Goal: Task Accomplishment & Management: Use online tool/utility

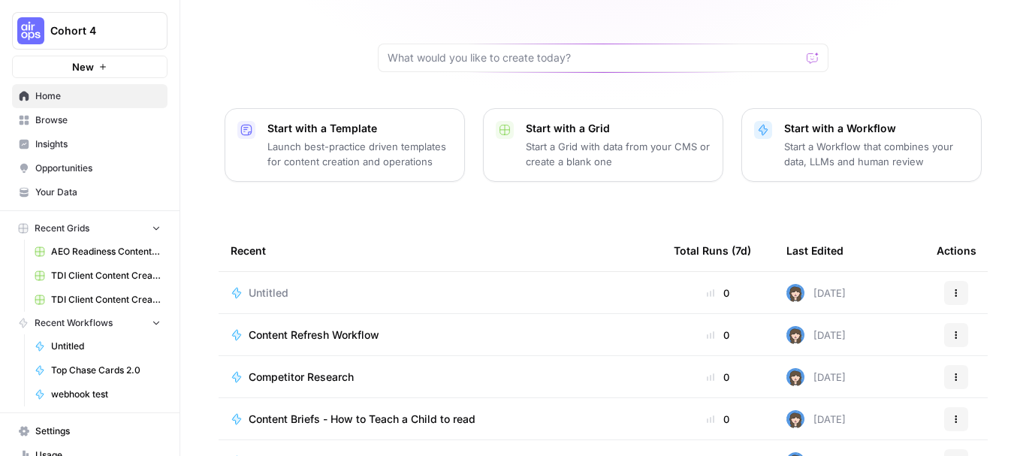
scroll to position [126, 0]
click at [68, 23] on span "Cohort 4" at bounding box center [95, 30] width 91 height 15
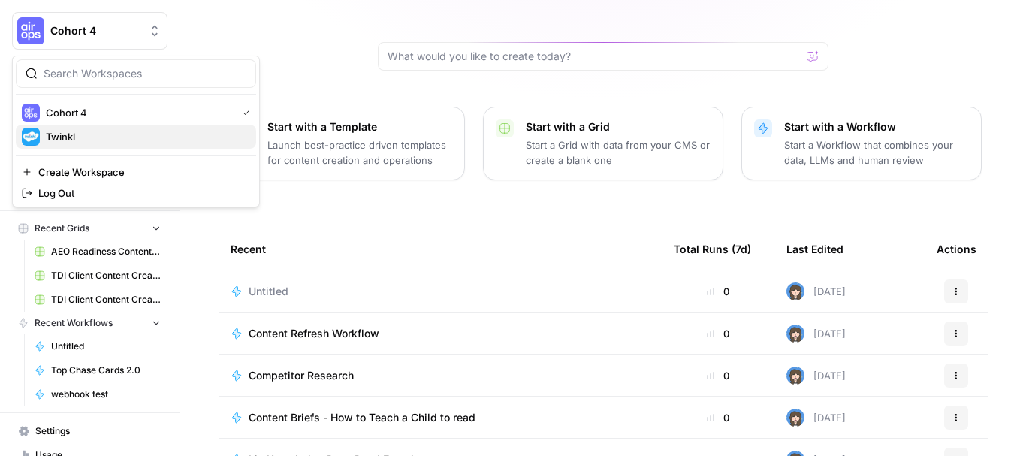
click at [68, 134] on span "Twinkl" at bounding box center [145, 136] width 198 height 15
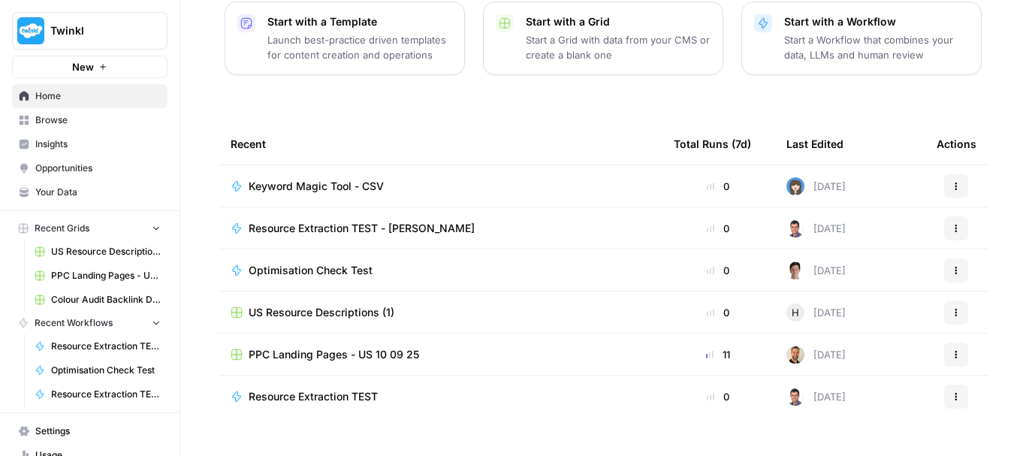
scroll to position [232, 0]
click at [291, 178] on span "Keyword Magic Tool - CSV" at bounding box center [316, 185] width 135 height 15
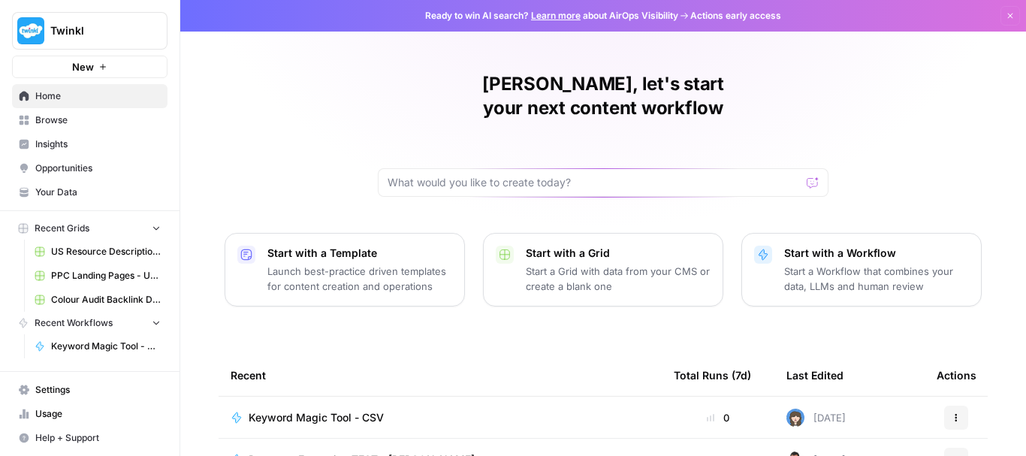
click at [440, 137] on div "[PERSON_NAME], let's start your next content workflow" at bounding box center [603, 134] width 451 height 125
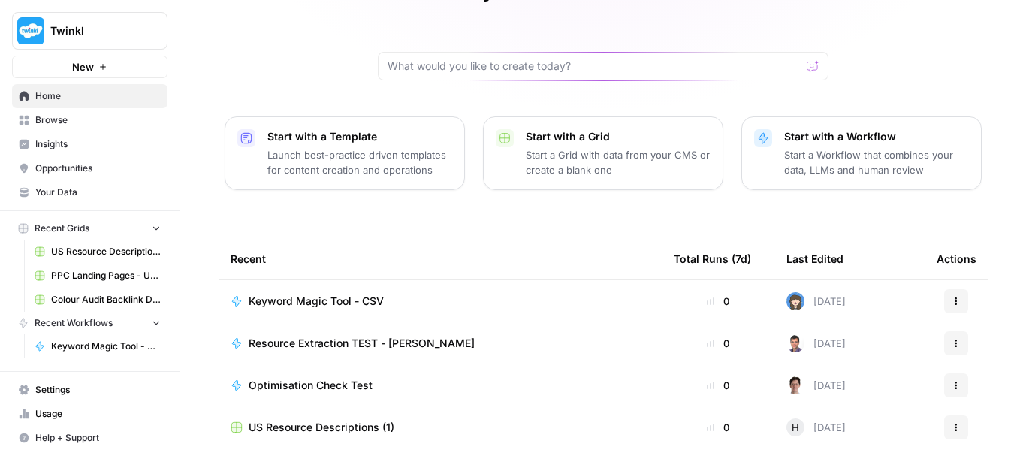
scroll to position [118, 0]
click at [68, 121] on span "Browse" at bounding box center [97, 120] width 125 height 14
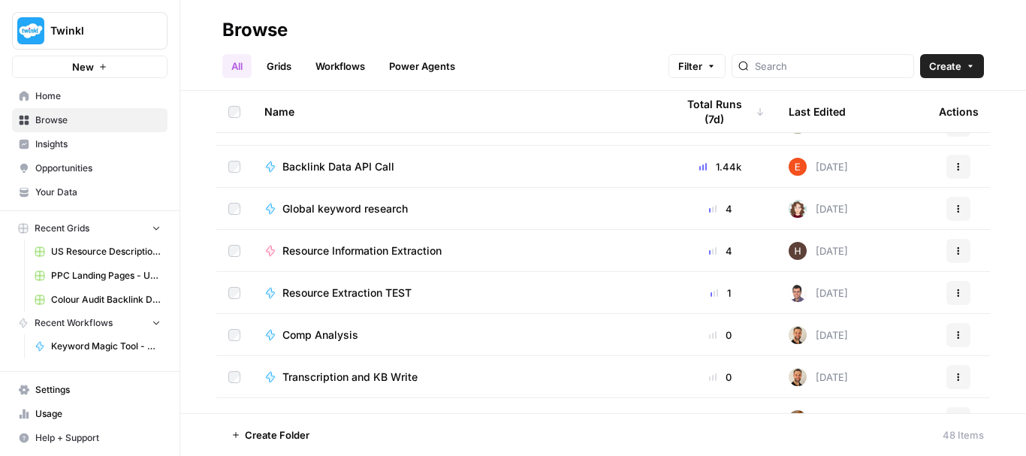
scroll to position [787, 0]
click at [817, 68] on input "search" at bounding box center [831, 66] width 152 height 15
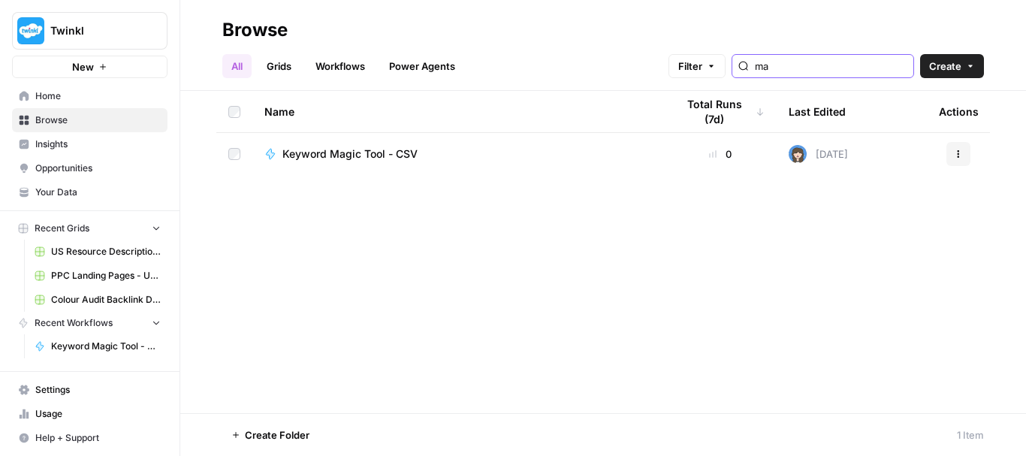
type input "m"
type input "s"
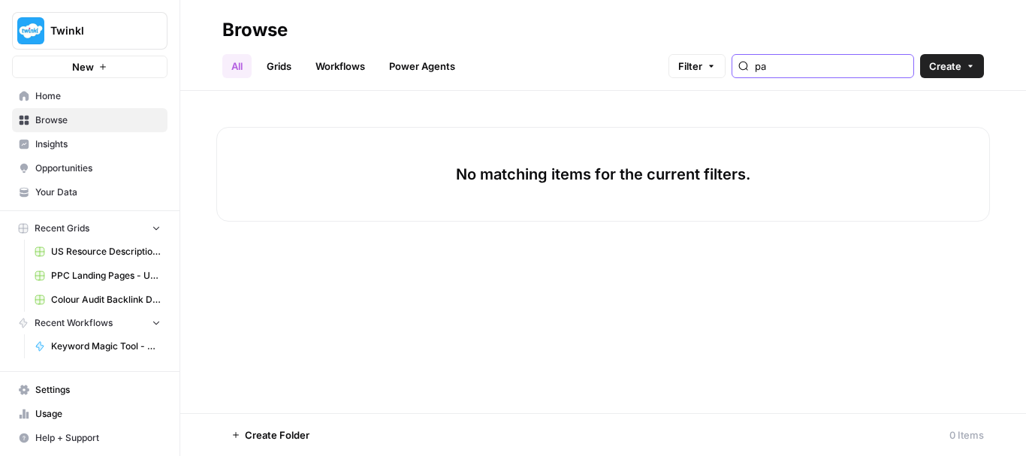
type input "p"
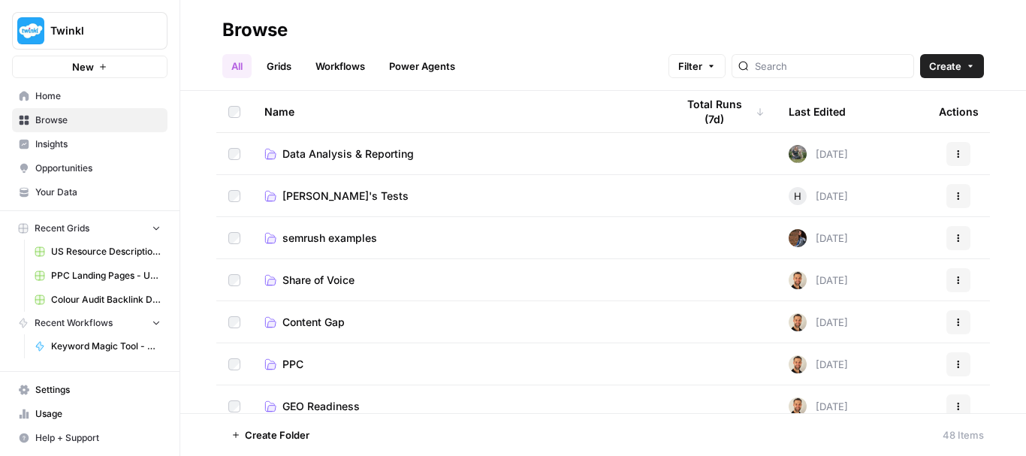
click at [283, 62] on link "Grids" at bounding box center [279, 66] width 43 height 24
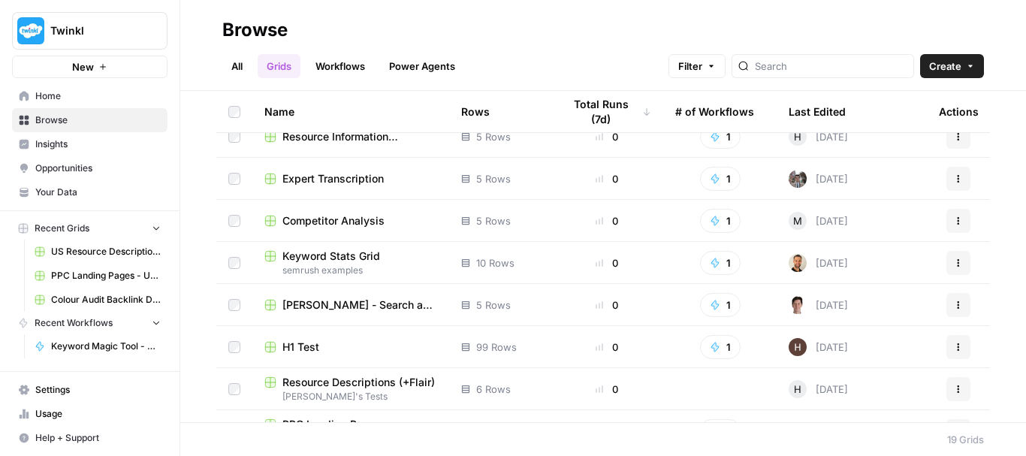
scroll to position [308, 0]
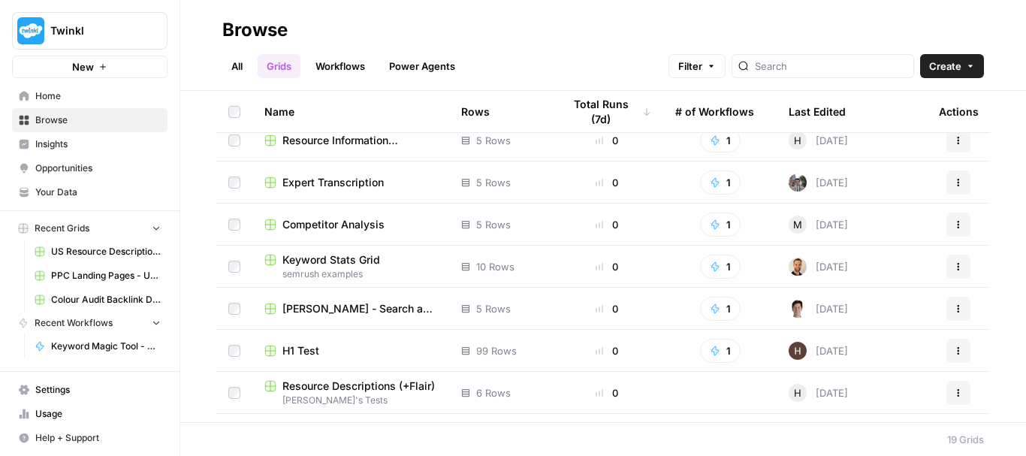
click at [315, 280] on span "semrush examples" at bounding box center [350, 274] width 173 height 14
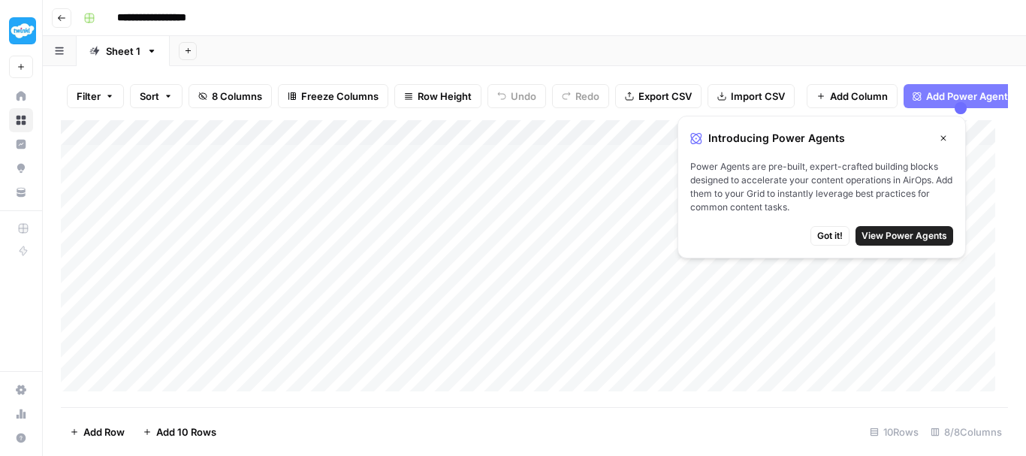
click at [946, 136] on icon "button" at bounding box center [943, 137] width 5 height 5
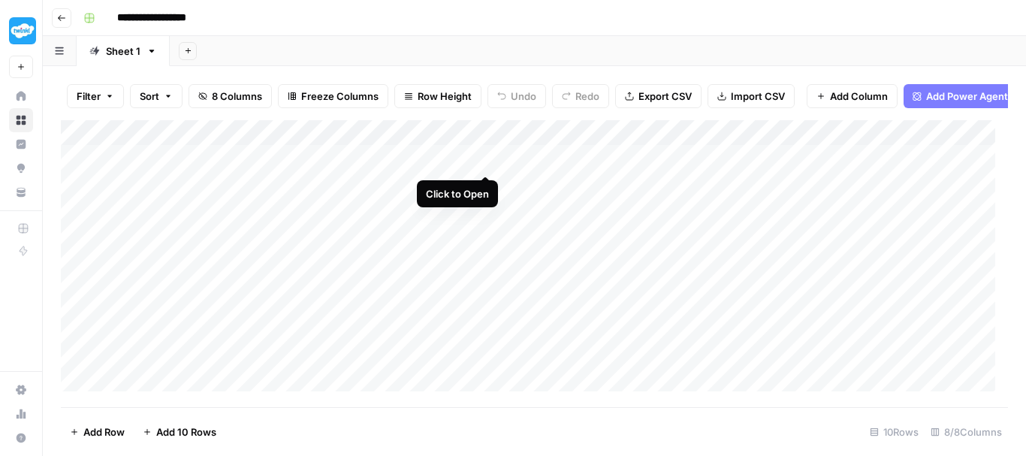
click at [487, 155] on div "Add Column" at bounding box center [534, 262] width 947 height 284
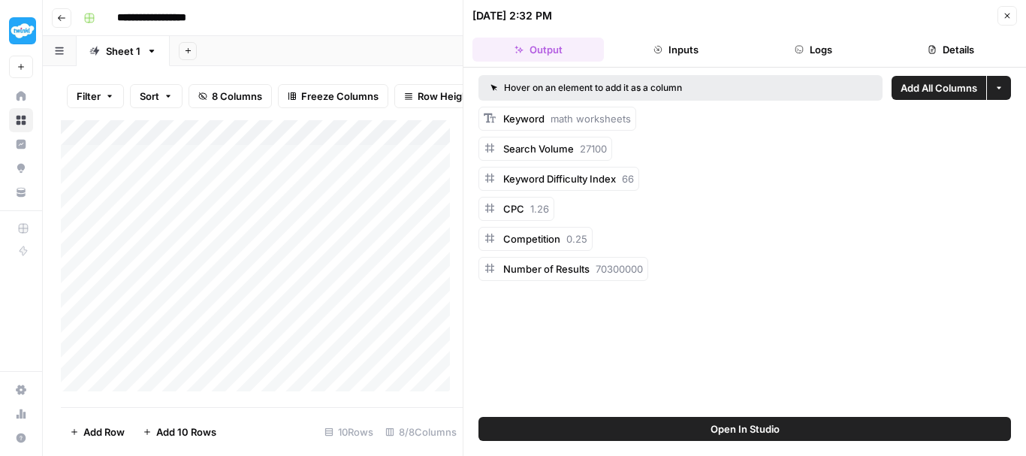
click at [728, 425] on span "Open In Studio" at bounding box center [745, 428] width 69 height 15
click at [1010, 16] on icon "button" at bounding box center [1007, 15] width 9 height 9
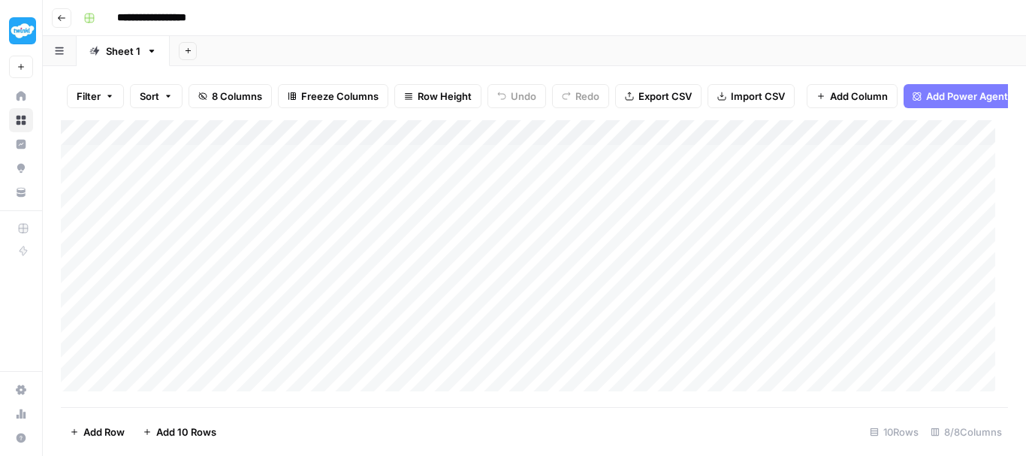
click at [56, 22] on button "Go back" at bounding box center [62, 18] width 20 height 20
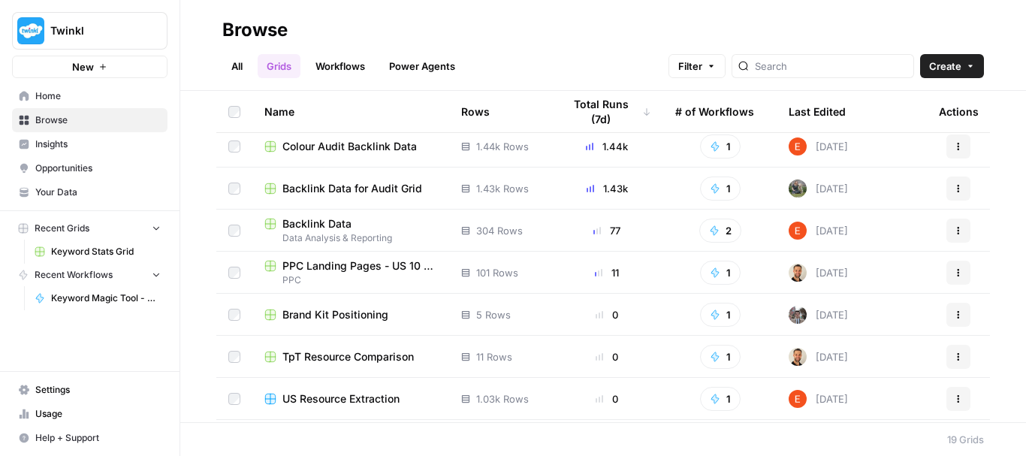
scroll to position [21, 0]
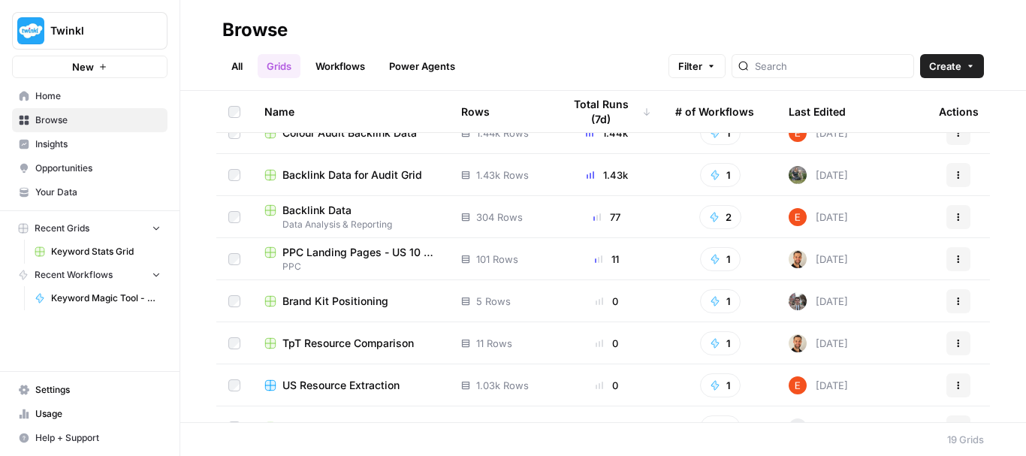
click at [114, 39] on button "Twinkl" at bounding box center [89, 31] width 155 height 38
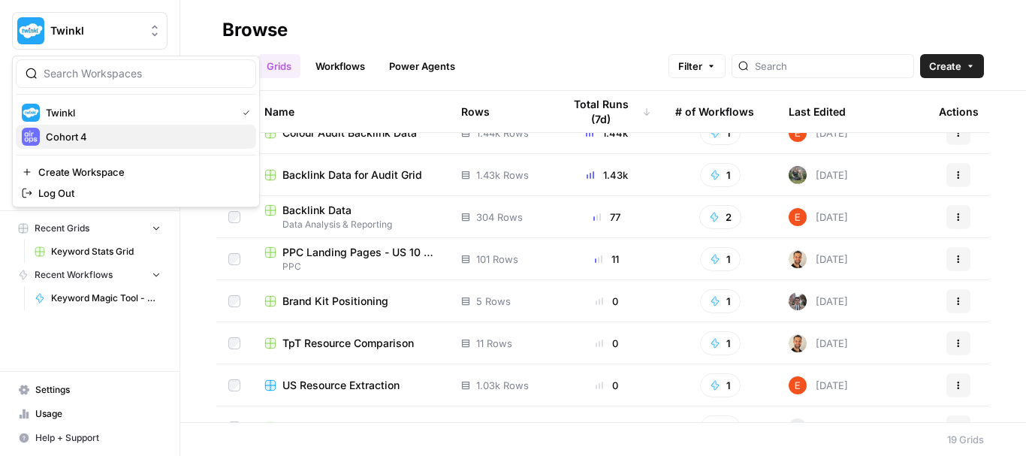
click at [104, 137] on span "Cohort 4" at bounding box center [145, 136] width 198 height 15
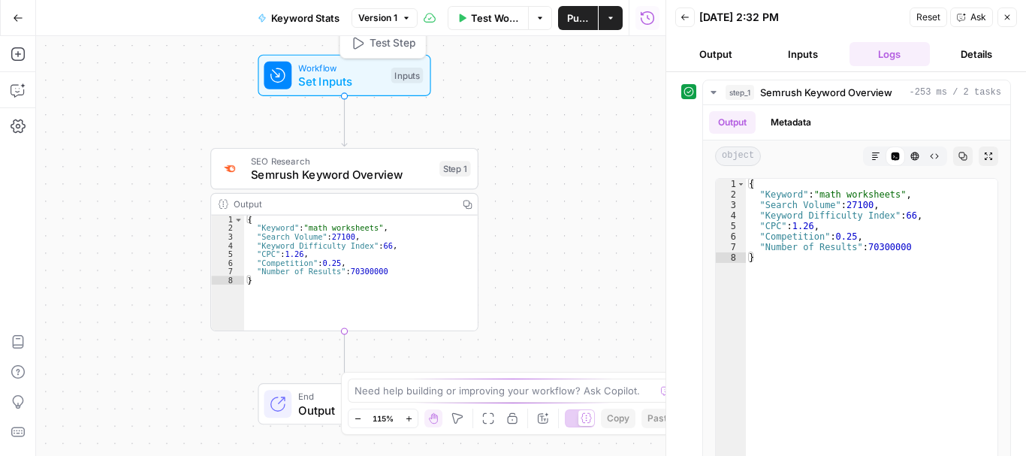
click at [399, 74] on div "Inputs" at bounding box center [407, 76] width 32 height 16
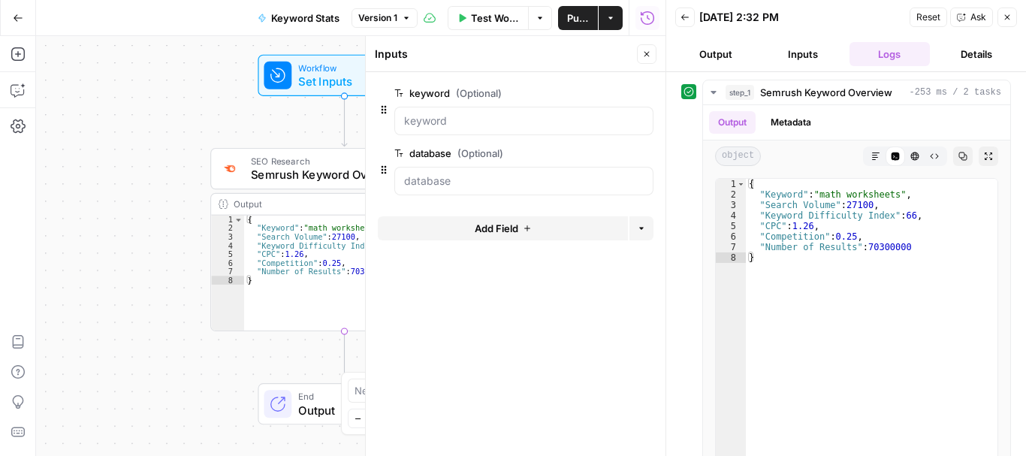
click at [296, 134] on div "Workflow Set Inputs Inputs SEO Research Semrush Keyword Overview Step 1 Output …" at bounding box center [351, 246] width 630 height 420
click at [642, 46] on button "Close" at bounding box center [647, 54] width 20 height 20
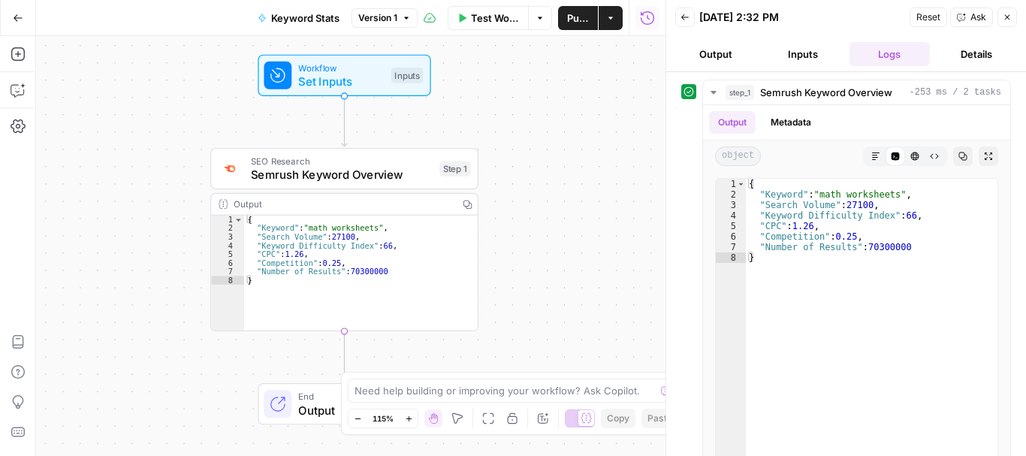
click at [11, 23] on button "Go Back" at bounding box center [18, 18] width 27 height 27
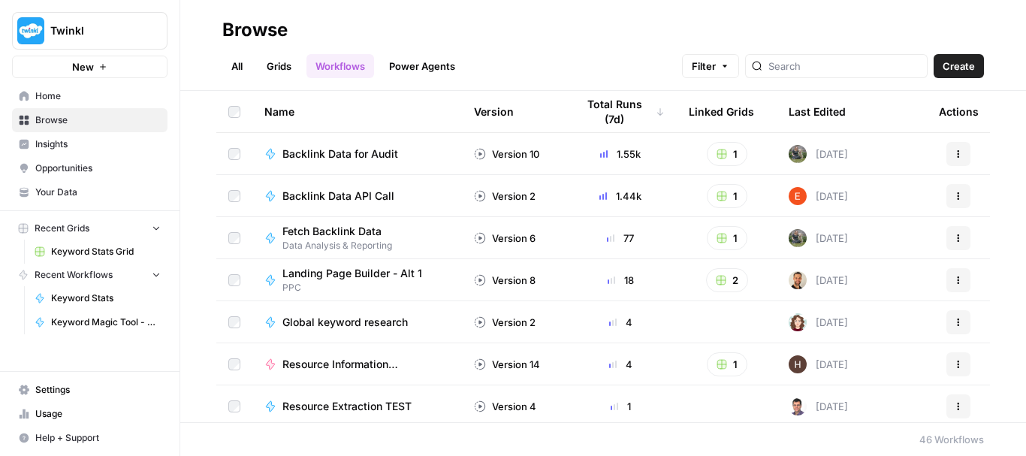
click at [92, 67] on span "New" at bounding box center [83, 66] width 22 height 15
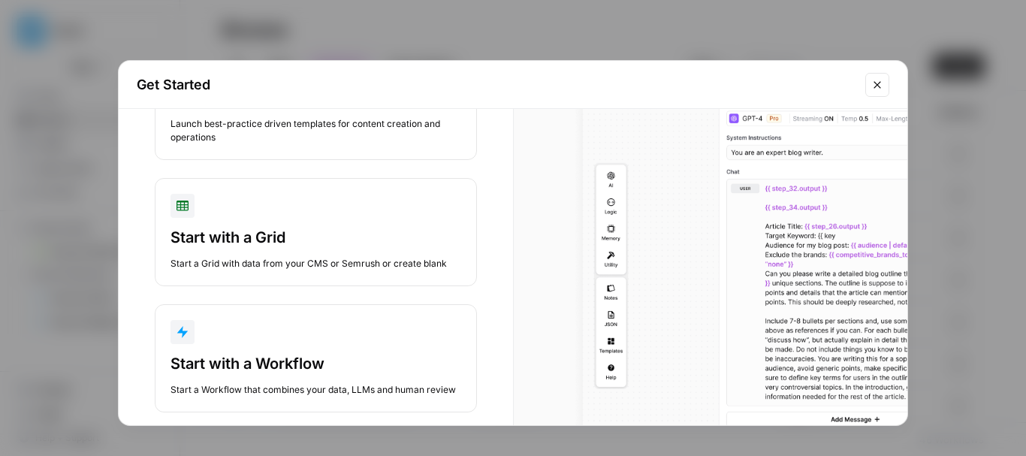
scroll to position [143, 0]
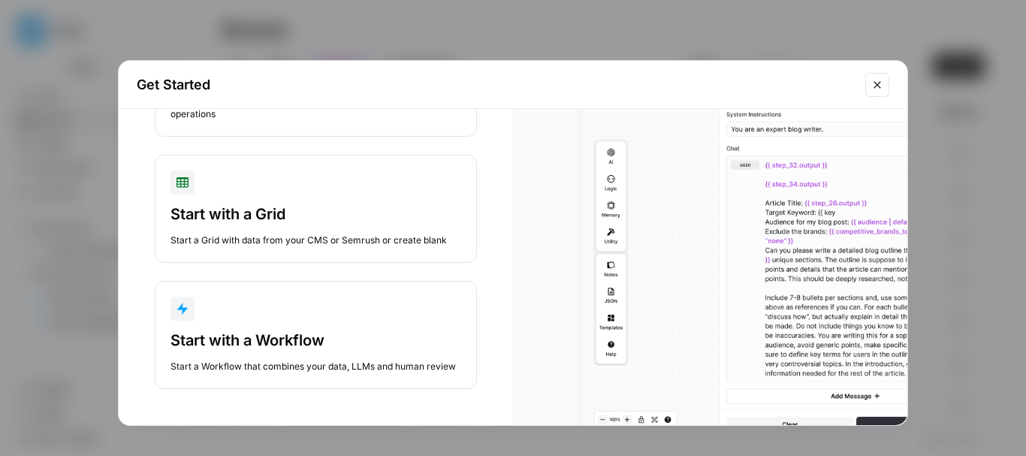
click at [210, 367] on div "Start a Workflow that combines your data, LLMs and human review" at bounding box center [316, 367] width 291 height 14
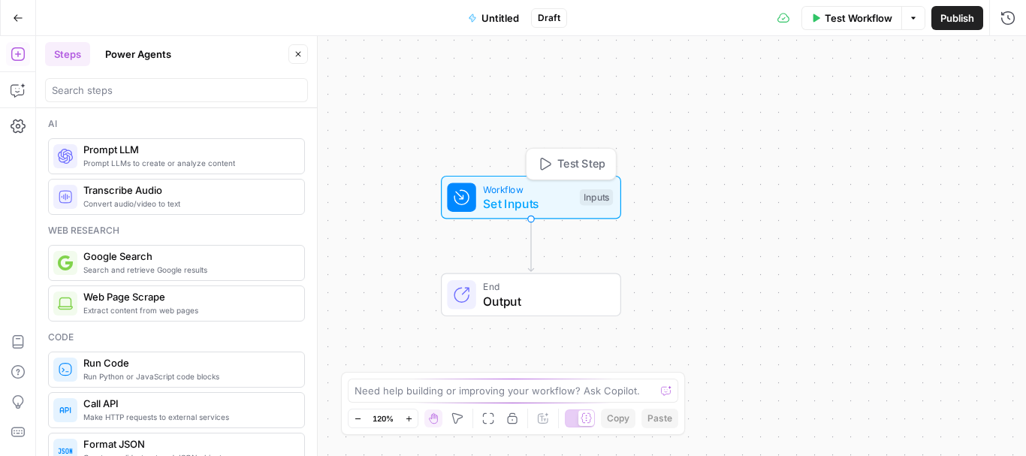
click at [506, 197] on span "Set Inputs" at bounding box center [527, 204] width 89 height 18
click at [853, 97] on span "Add Field" at bounding box center [857, 102] width 44 height 15
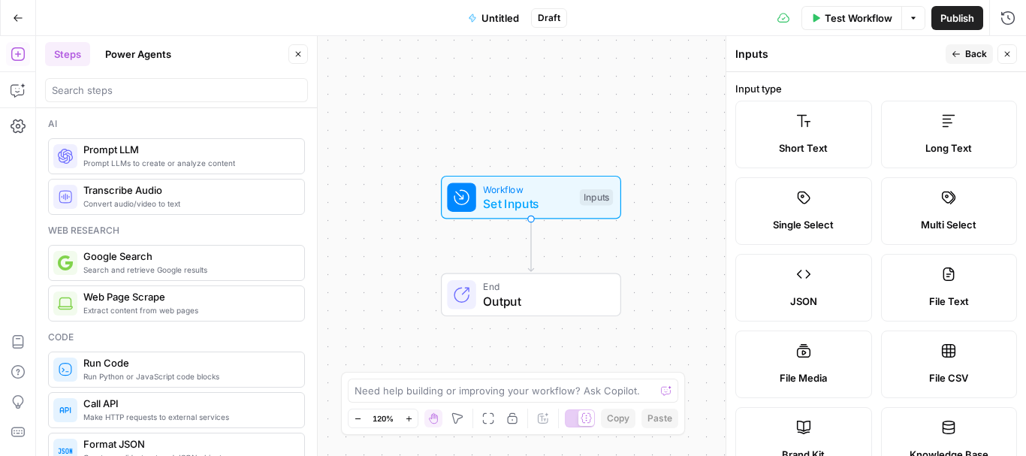
click at [811, 127] on label "Short Text" at bounding box center [803, 135] width 137 height 68
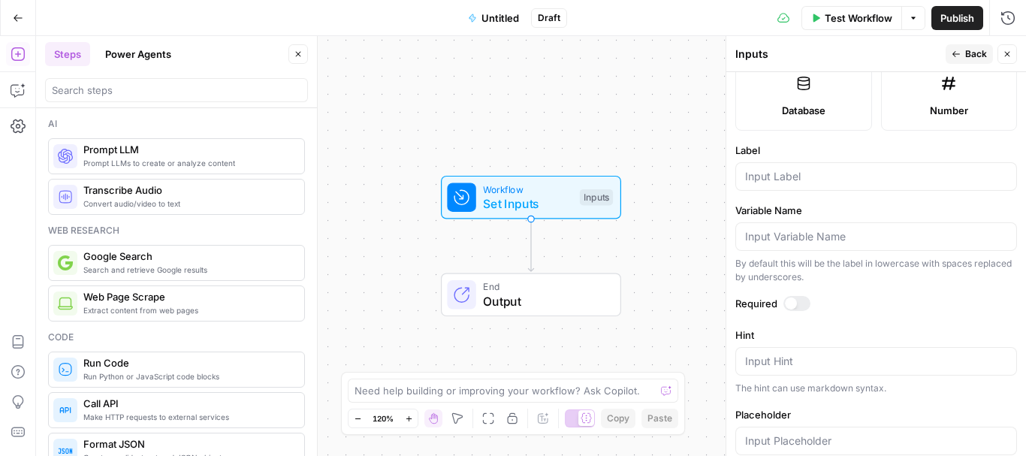
scroll to position [436, 0]
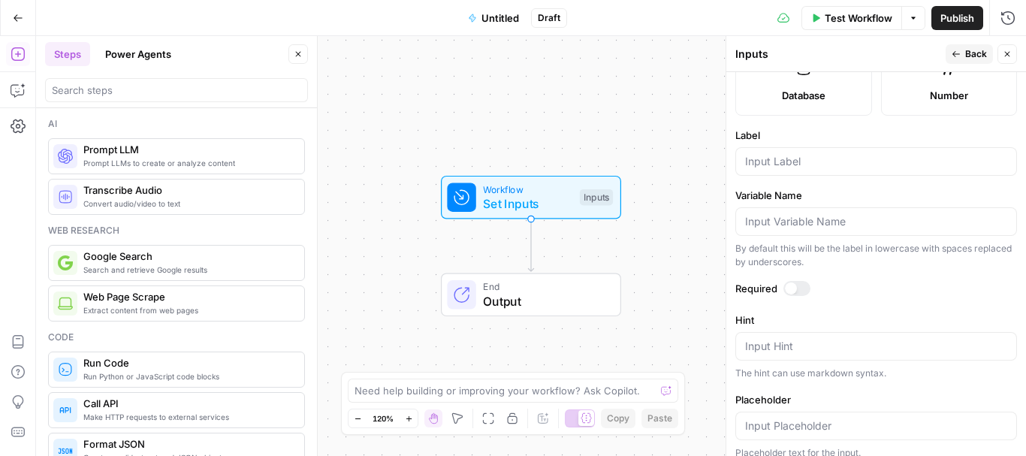
click at [805, 152] on div at bounding box center [876, 161] width 282 height 29
type input "Keyword"
click at [972, 58] on span "Back" at bounding box center [976, 54] width 22 height 14
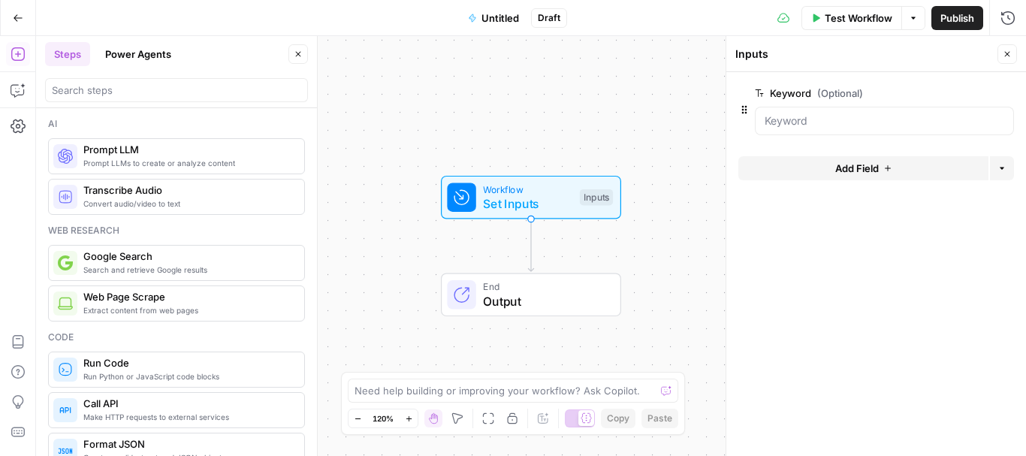
click at [835, 177] on button "Add Field" at bounding box center [863, 168] width 250 height 24
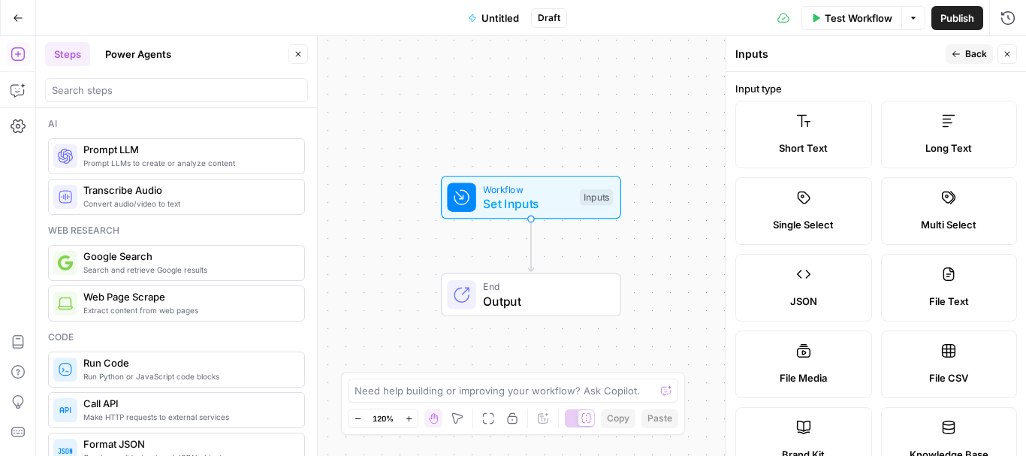
click at [804, 111] on label "Short Text" at bounding box center [803, 135] width 137 height 68
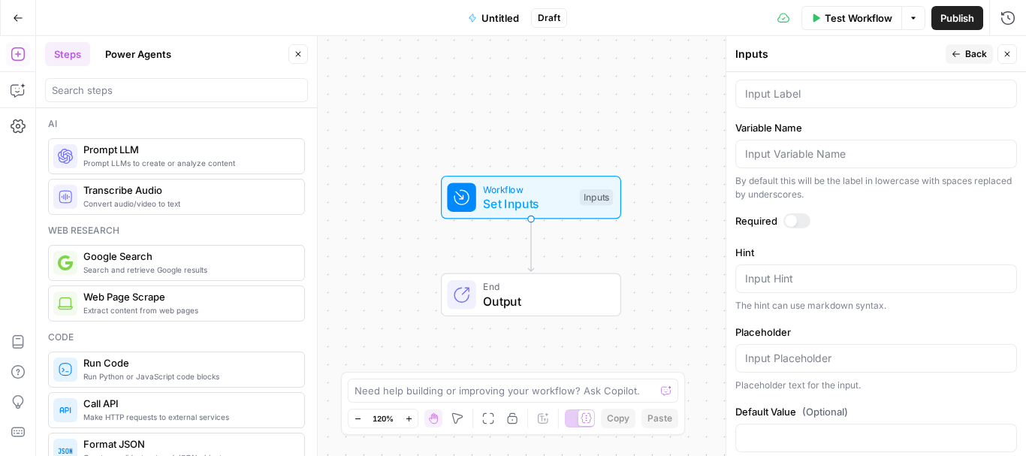
scroll to position [500, 0]
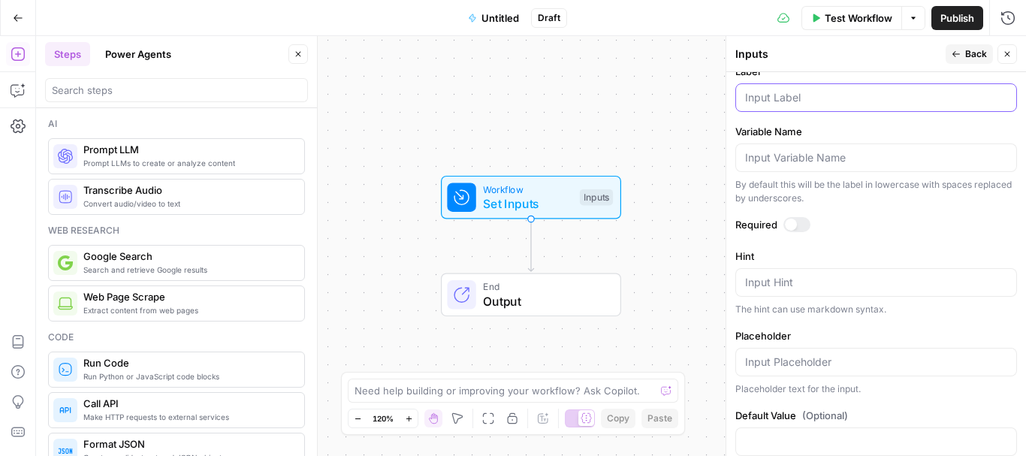
click at [765, 95] on input "Label" at bounding box center [876, 97] width 262 height 15
type input "database"
click at [969, 53] on span "Back" at bounding box center [976, 54] width 22 height 14
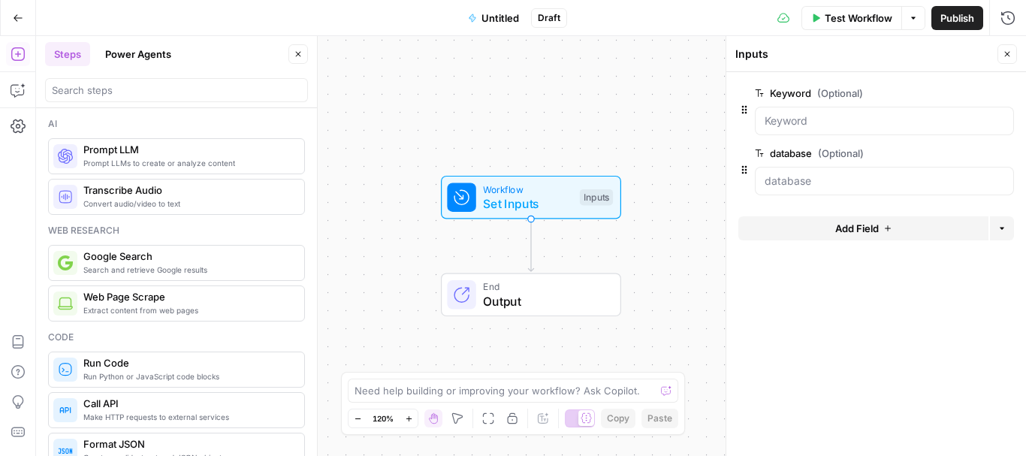
click at [140, 273] on span "Search and retrieve Google results" at bounding box center [187, 270] width 209 height 12
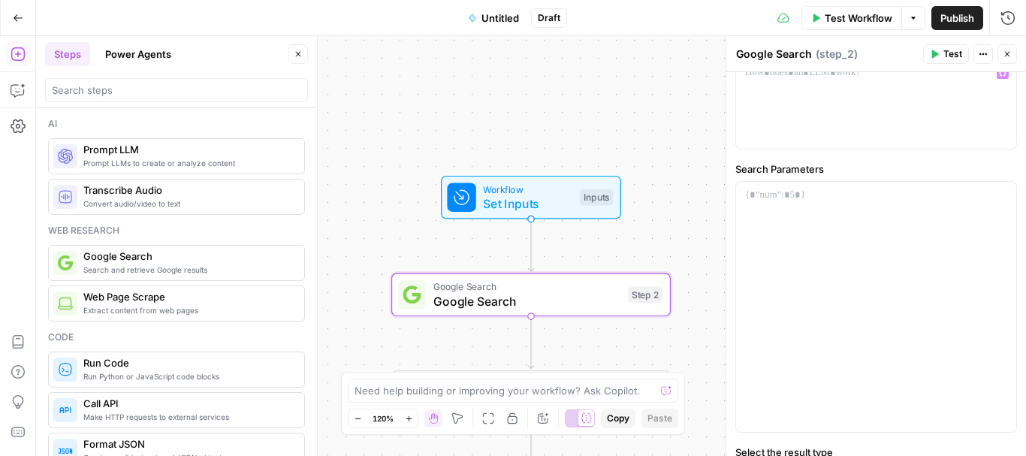
scroll to position [44, 0]
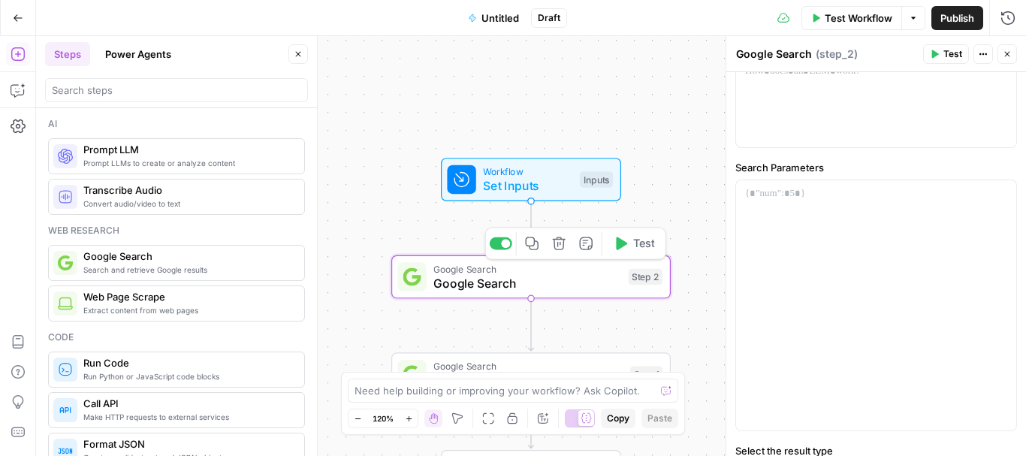
click at [563, 250] on icon "button" at bounding box center [559, 244] width 14 height 14
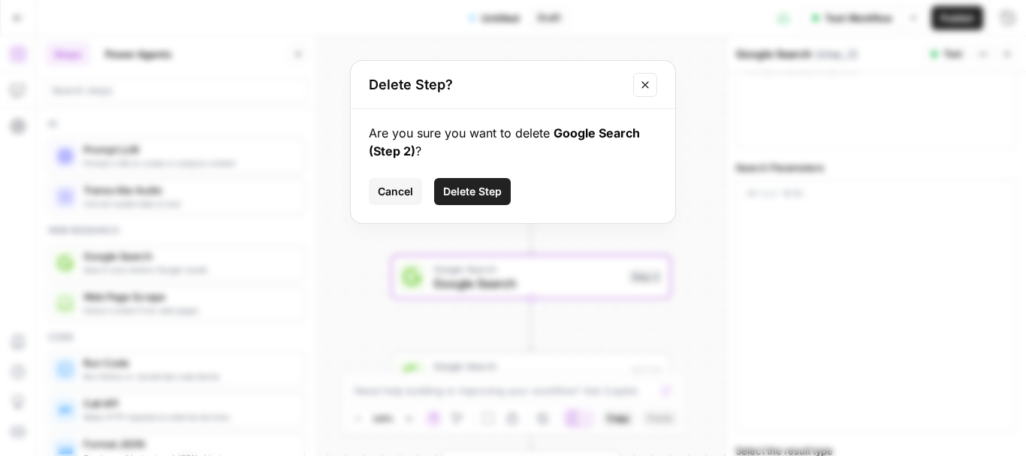
click at [466, 189] on span "Delete Step" at bounding box center [472, 191] width 59 height 15
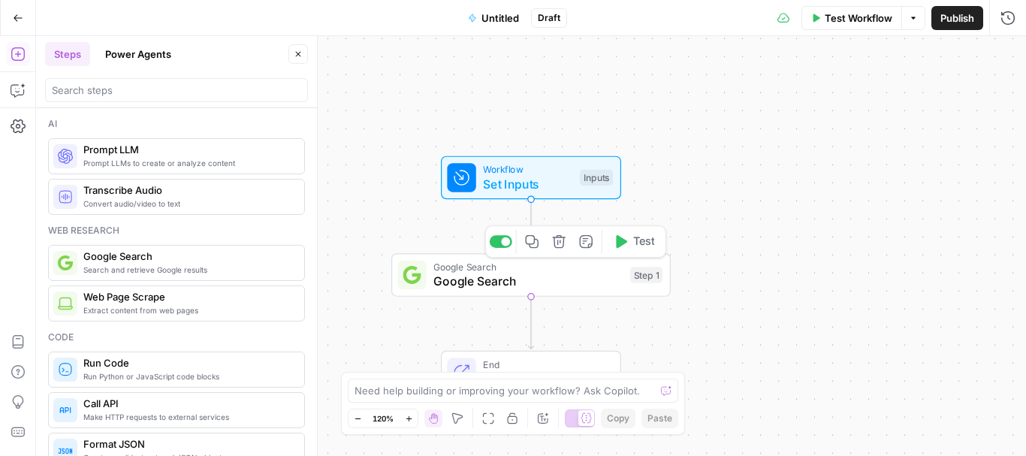
click at [596, 276] on span "Google Search" at bounding box center [527, 281] width 189 height 18
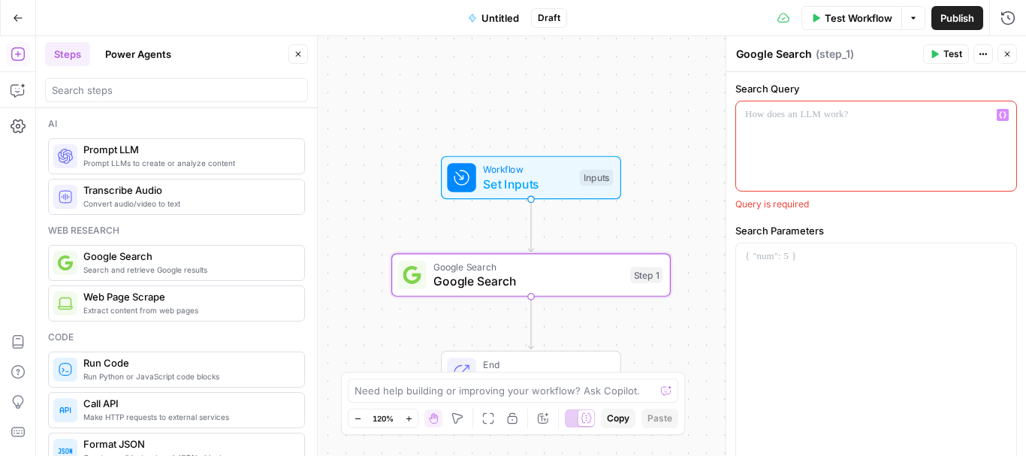
click at [796, 134] on div at bounding box center [876, 145] width 280 height 89
click at [532, 183] on span "Set Inputs" at bounding box center [527, 184] width 89 height 18
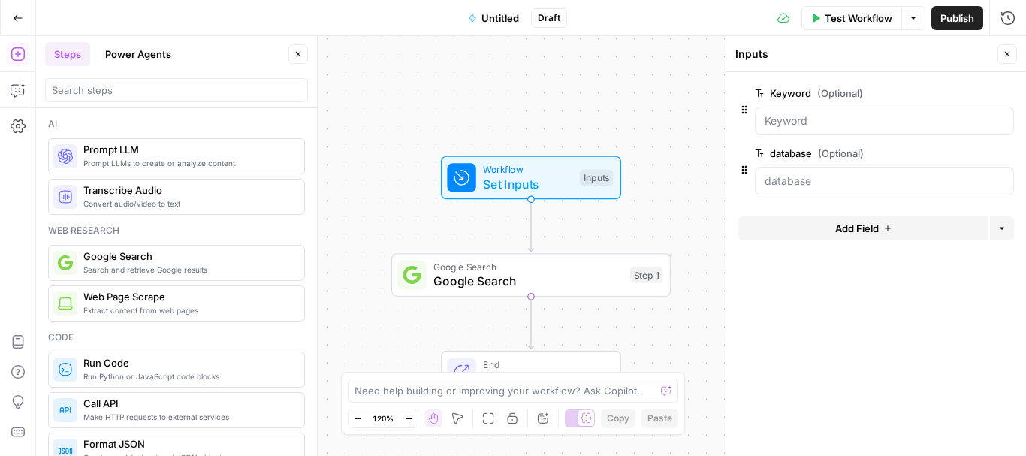
click at [819, 15] on button "Test Workflow" at bounding box center [852, 18] width 101 height 24
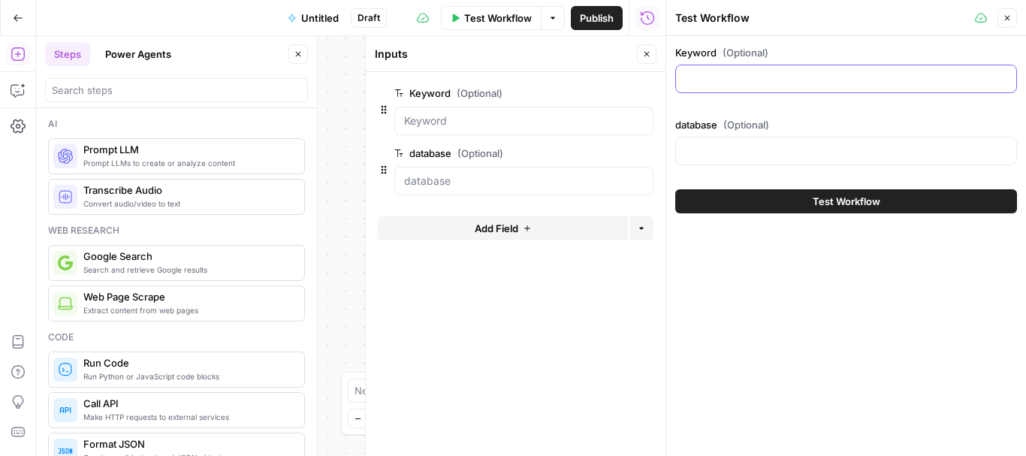
click at [688, 74] on input "Keyword (Optional)" at bounding box center [846, 78] width 322 height 15
type input "how to revise science"
click at [803, 203] on button "Test Workflow" at bounding box center [846, 201] width 342 height 24
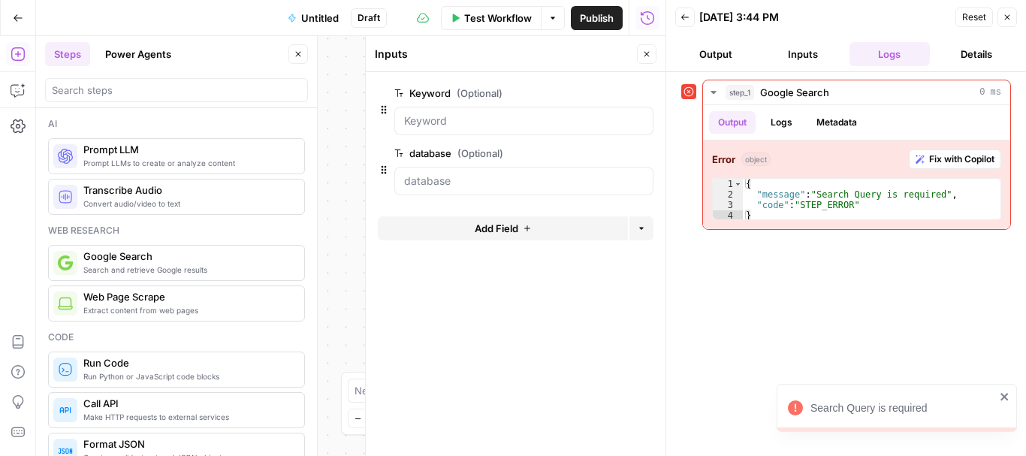
click at [644, 48] on button "Close" at bounding box center [647, 54] width 20 height 20
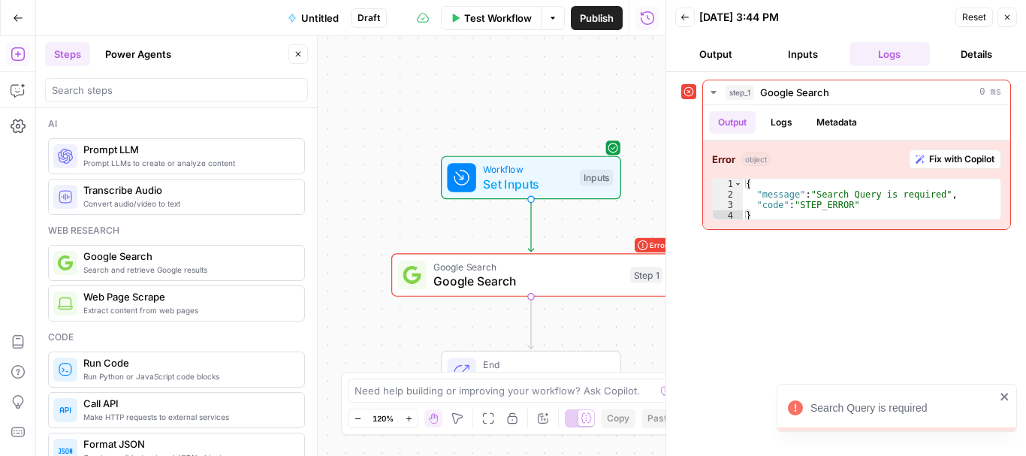
click at [482, 273] on span "Google Search" at bounding box center [527, 281] width 189 height 18
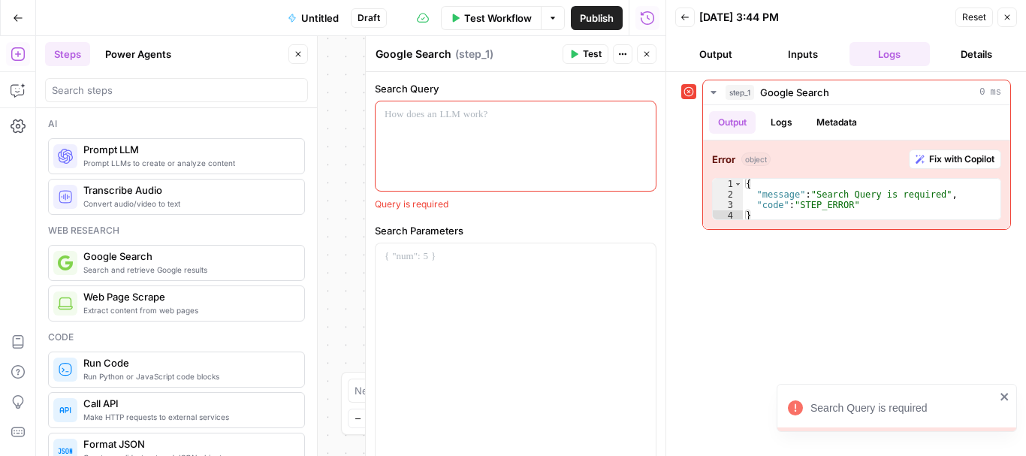
click at [500, 140] on div at bounding box center [516, 145] width 280 height 89
click at [639, 115] on icon "button" at bounding box center [643, 115] width 8 height 8
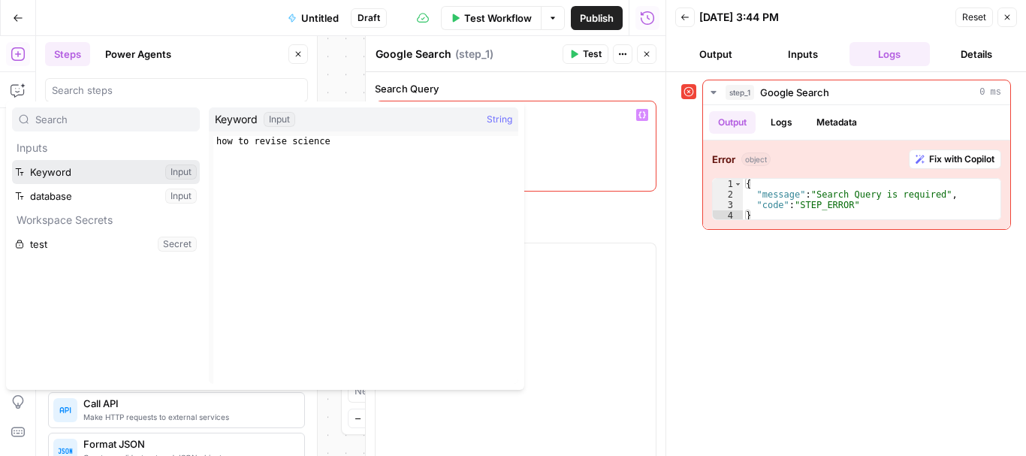
click at [70, 171] on button "Select variable Keyword" at bounding box center [106, 172] width 188 height 24
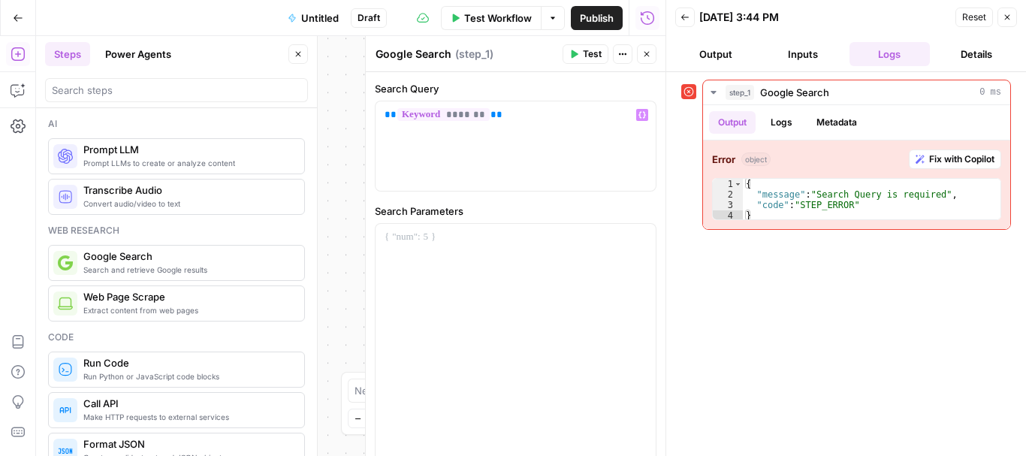
click at [586, 53] on span "Test" at bounding box center [592, 54] width 19 height 14
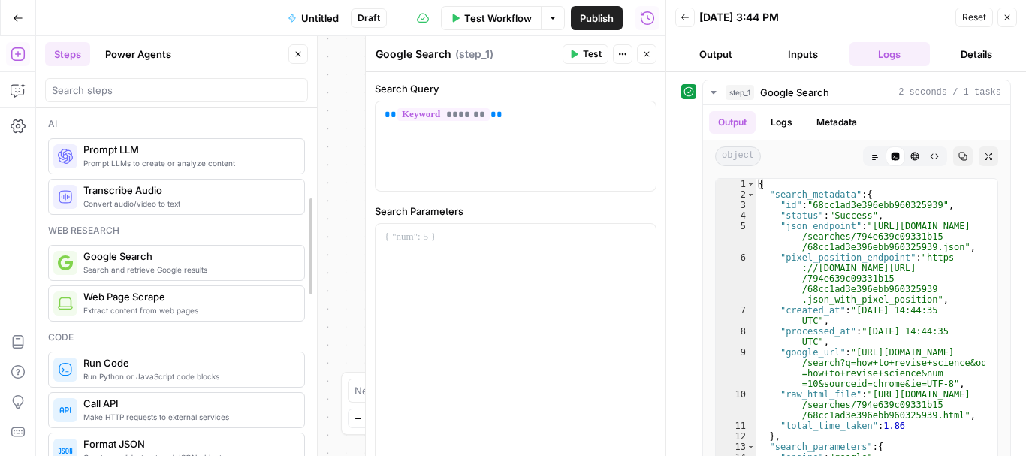
drag, startPoint x: 314, startPoint y: 146, endPoint x: 314, endPoint y: 162, distance: 16.5
click at [20, 85] on icon "button" at bounding box center [18, 90] width 15 height 15
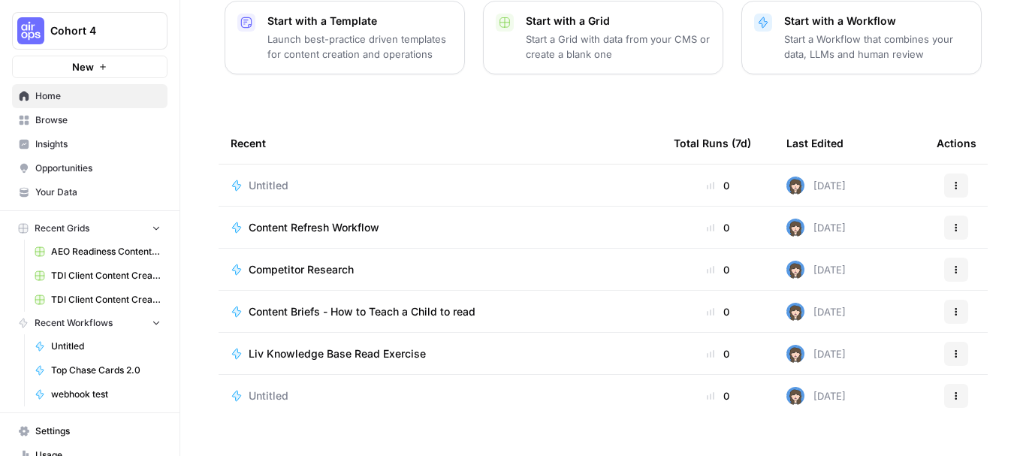
scroll to position [235, 0]
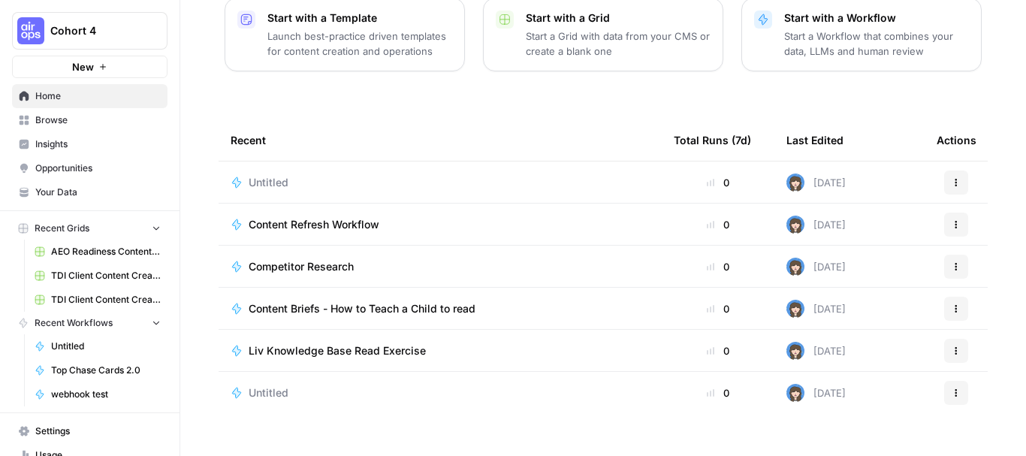
click at [415, 301] on span "Content Briefs - How to Teach a Child to read" at bounding box center [362, 308] width 227 height 15
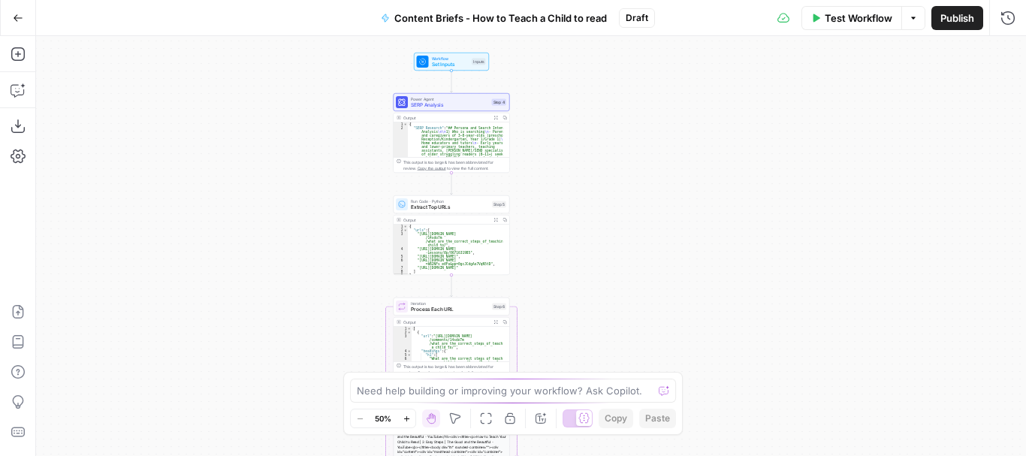
drag, startPoint x: 672, startPoint y: 147, endPoint x: 592, endPoint y: 407, distance: 271.8
click at [592, 407] on body "Cohort 4 New Home Browse Insights Opportunities Your Data Recent Grids AEO Read…" at bounding box center [513, 228] width 1026 height 456
click at [469, 65] on div "Workflow Set Inputs Inputs Test Step" at bounding box center [451, 62] width 69 height 13
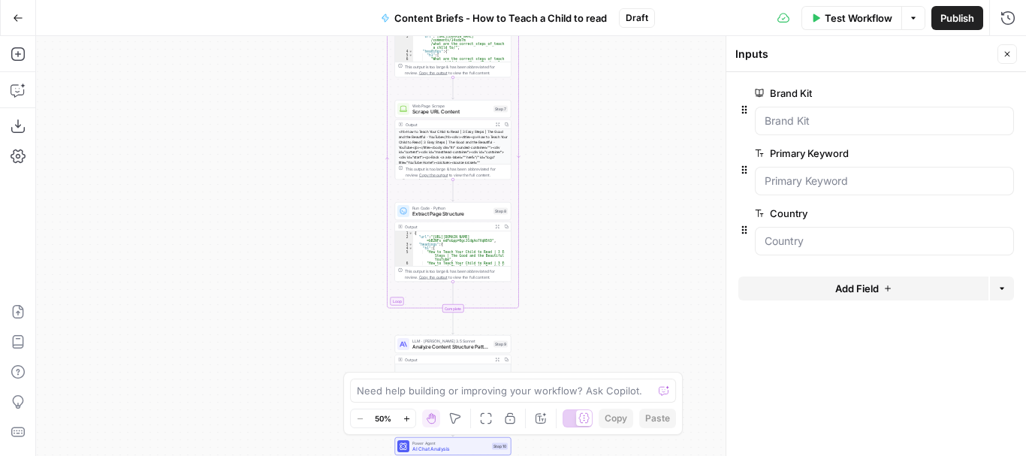
drag, startPoint x: 588, startPoint y: 322, endPoint x: 590, endPoint y: 23, distance: 299.7
click at [590, 23] on div "Go Back Content Briefs - How to Teach a Child to read Draft Test Workflow Optio…" at bounding box center [513, 228] width 1026 height 456
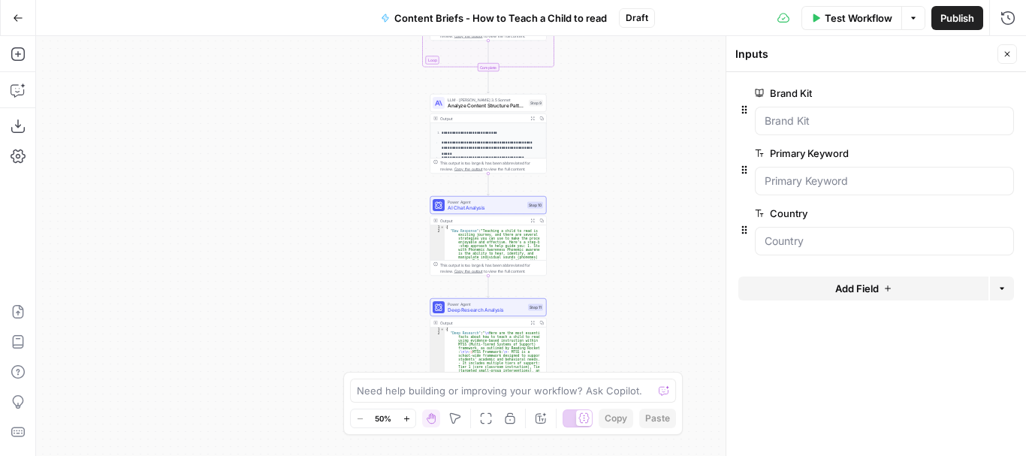
drag, startPoint x: 632, startPoint y: 263, endPoint x: 667, endPoint y: 22, distance: 243.7
click at [667, 22] on div "Go Back Content Briefs - How to Teach a Child to read Draft Test Workflow Optio…" at bounding box center [513, 228] width 1026 height 456
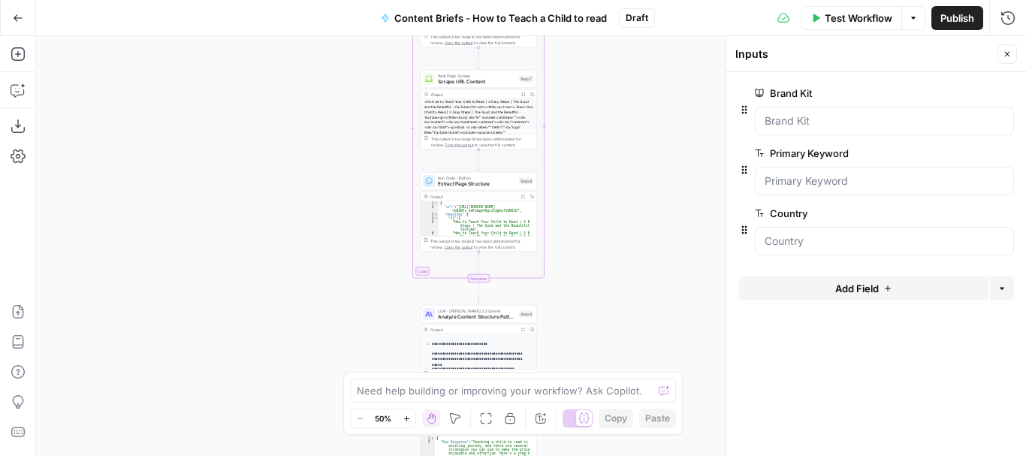
click at [654, 420] on body "Cohort 4 New Home Browse Insights Opportunities Your Data Recent Grids AEO Read…" at bounding box center [513, 228] width 1026 height 456
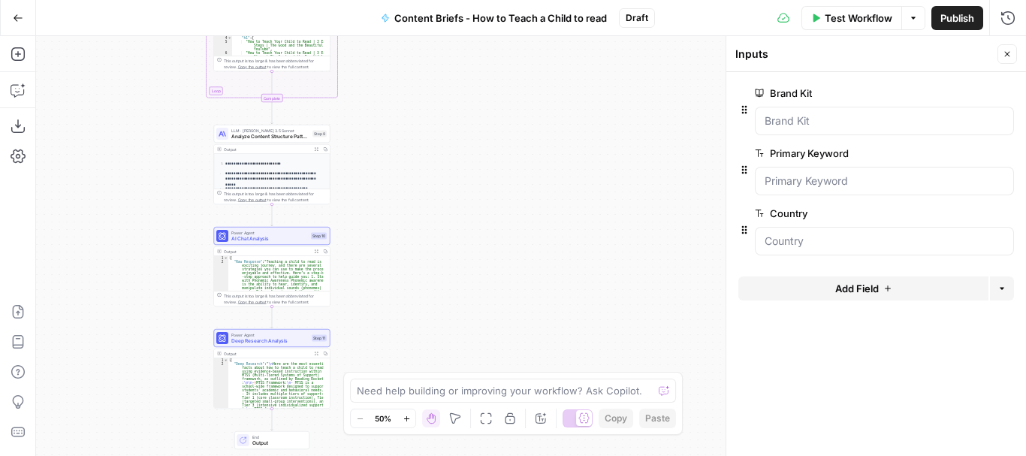
click at [448, 153] on div "Workflow Set Inputs Inputs Power Agent SERP Analysis Step 4 Output Expand Outpu…" at bounding box center [531, 246] width 990 height 420
click at [865, 20] on span "Test Workflow" at bounding box center [859, 18] width 68 height 15
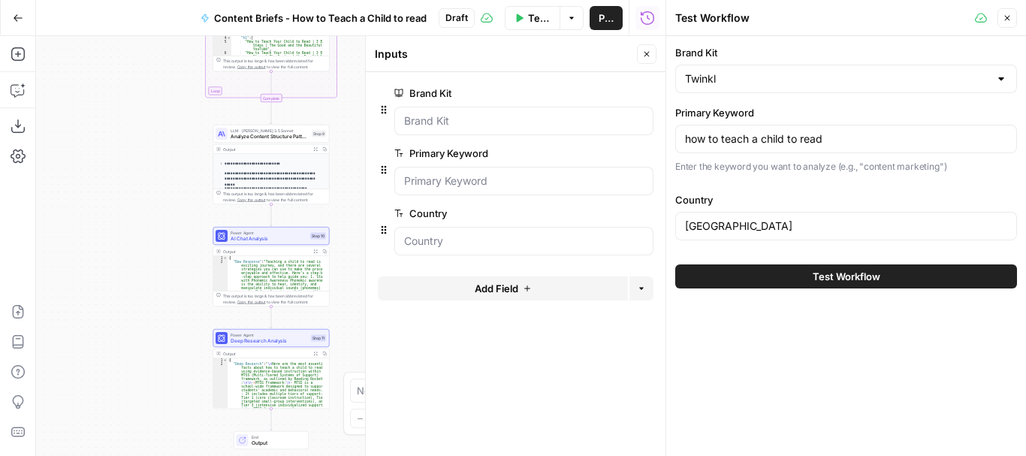
type input "Twinkl"
drag, startPoint x: 864, startPoint y: 138, endPoint x: 760, endPoint y: 137, distance: 103.7
click at [760, 137] on input "how to teach a child to read" at bounding box center [846, 138] width 322 height 15
type input "how to teach a child fractions"
click at [851, 274] on span "Test Workflow" at bounding box center [847, 276] width 68 height 15
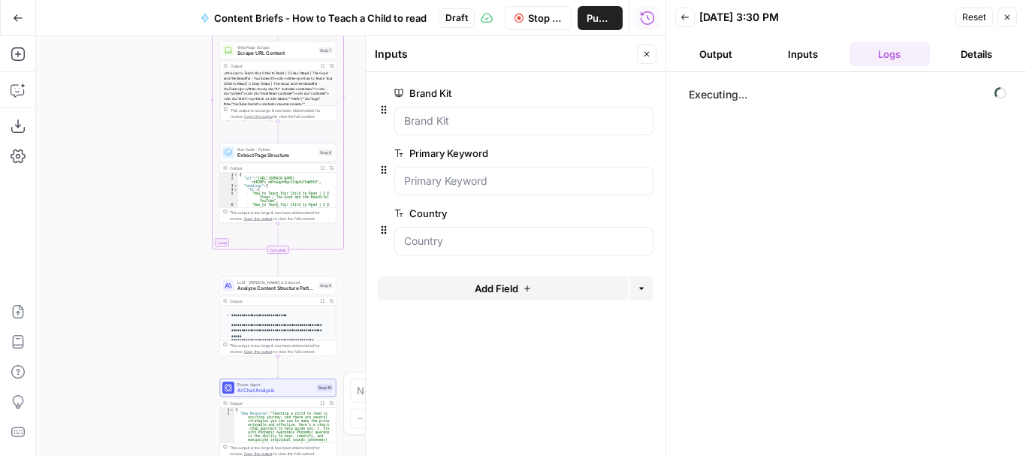
drag, startPoint x: 143, startPoint y: 141, endPoint x: 143, endPoint y: 386, distance: 244.9
click at [143, 386] on div "Workflow Set Inputs Inputs Power Agent SERP Analysis Step 4 Output Expand Outpu…" at bounding box center [351, 246] width 630 height 420
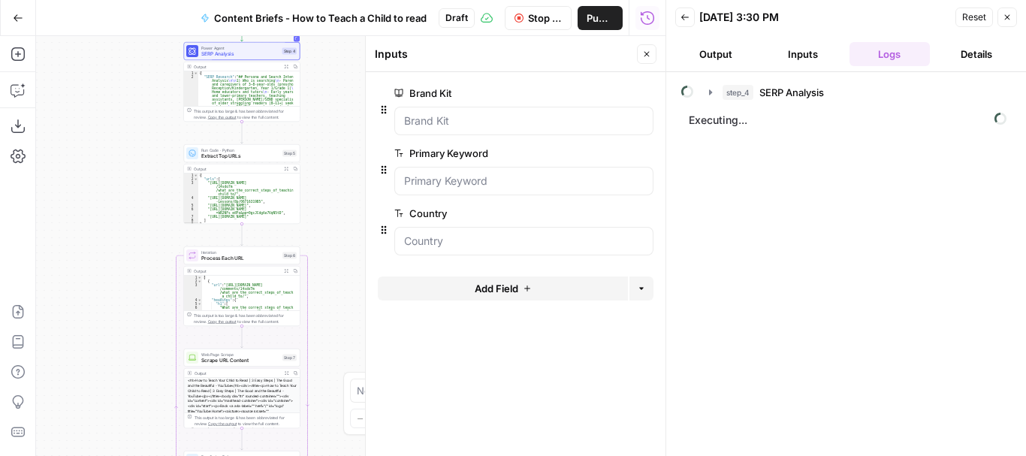
drag, startPoint x: 155, startPoint y: 334, endPoint x: 137, endPoint y: 460, distance: 128.2
click at [137, 455] on html "Cohort 4 New Home Browse Insights Opportunities Your Data Recent Grids AEO Read…" at bounding box center [513, 228] width 1026 height 456
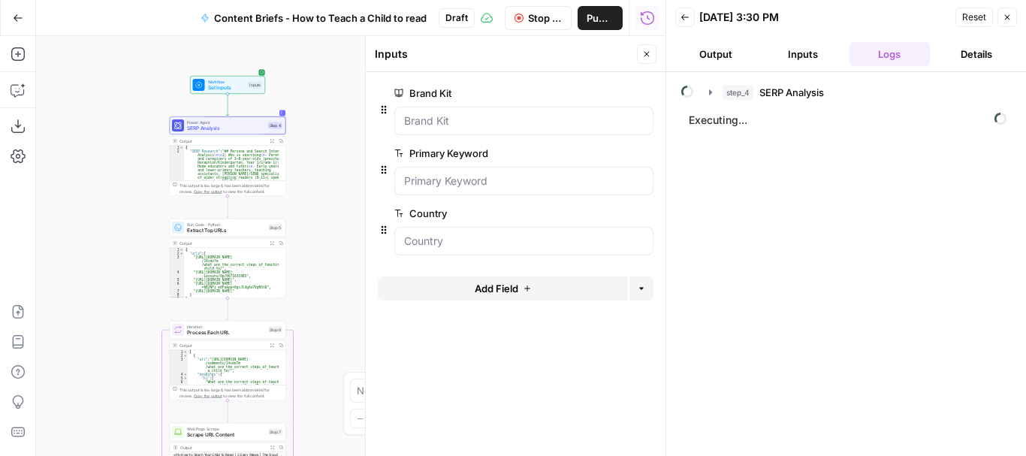
click at [347, 221] on div "Workflow Set Inputs Inputs Power Agent SERP Analysis Step 4 Copy step Delete st…" at bounding box center [351, 246] width 630 height 420
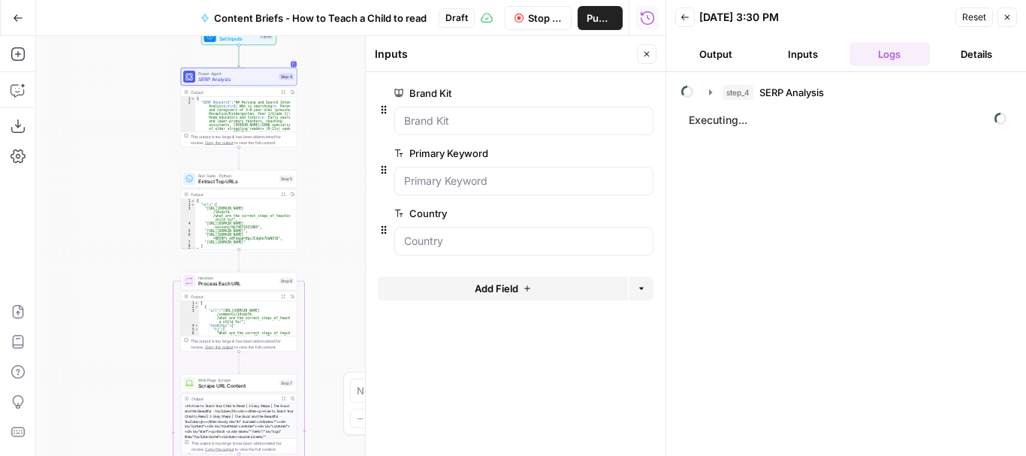
drag, startPoint x: 303, startPoint y: 274, endPoint x: 329, endPoint y: 163, distance: 114.1
click at [329, 163] on div "Workflow Set Inputs Inputs Power Agent SERP Analysis Step 4 Output Expand Outpu…" at bounding box center [351, 246] width 630 height 420
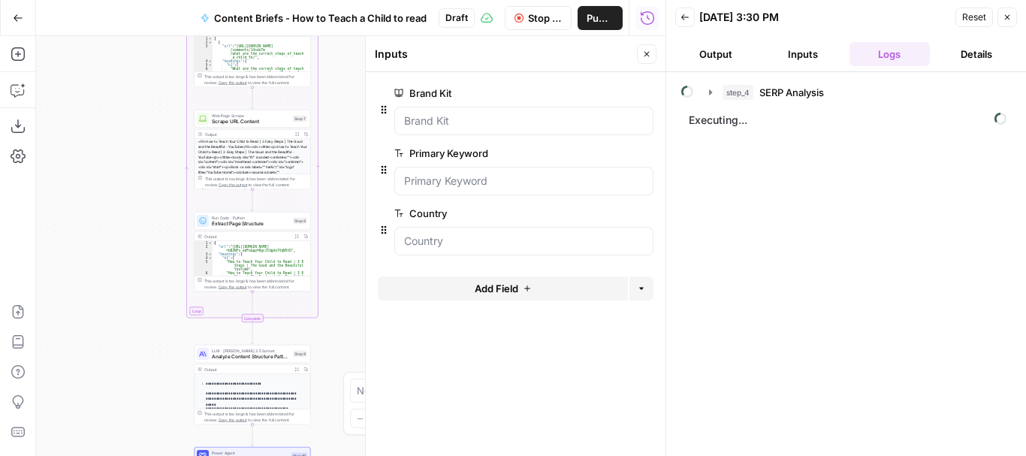
drag, startPoint x: 374, startPoint y: 177, endPoint x: 346, endPoint y: 128, distance: 56.2
click at [346, 128] on div "Workflow Set Inputs Inputs Power Agent SERP Analysis Step 4 Output Expand Outpu…" at bounding box center [351, 246] width 630 height 420
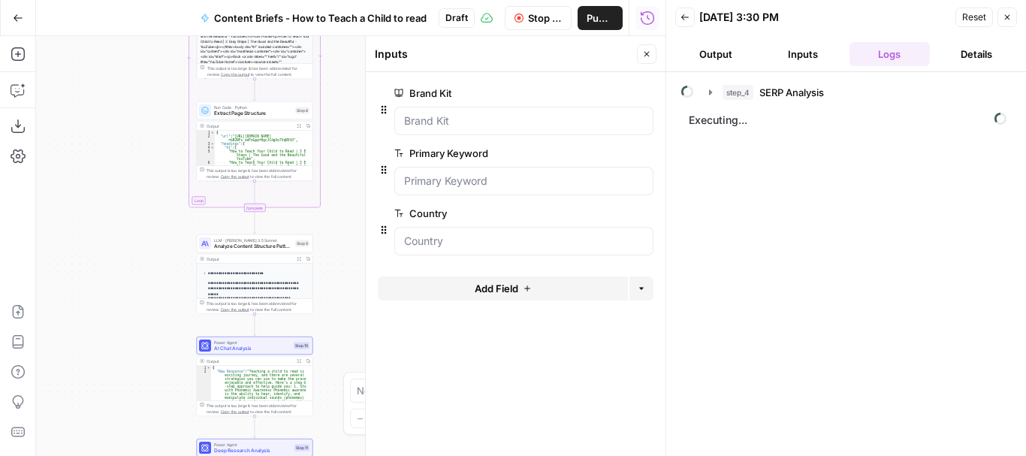
click at [346, 216] on div "Workflow Set Inputs Inputs Power Agent SERP Analysis Step 4 Output Expand Outpu…" at bounding box center [351, 246] width 630 height 420
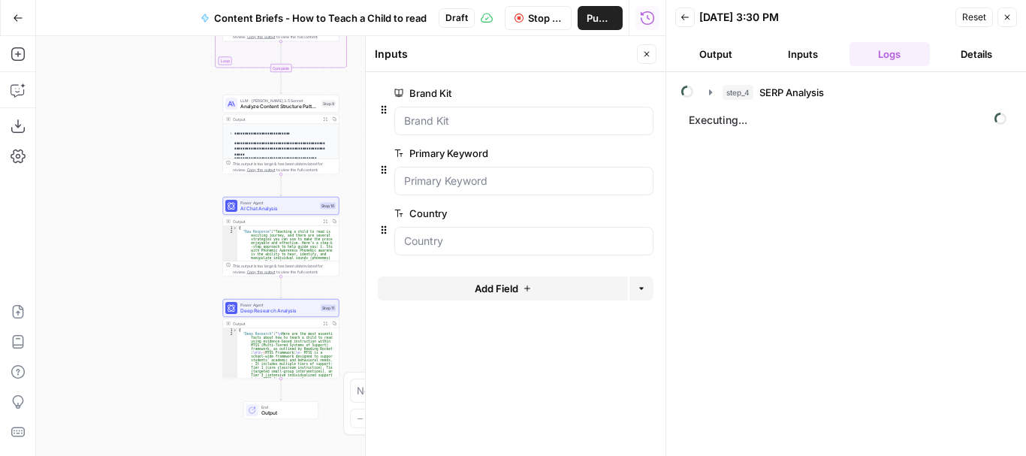
drag, startPoint x: 367, startPoint y: 204, endPoint x: 356, endPoint y: 197, distance: 12.9
click at [356, 197] on div "Workflow Set Inputs Inputs Power Agent SERP Analysis Step 4 Output Expand Outpu…" at bounding box center [351, 246] width 630 height 420
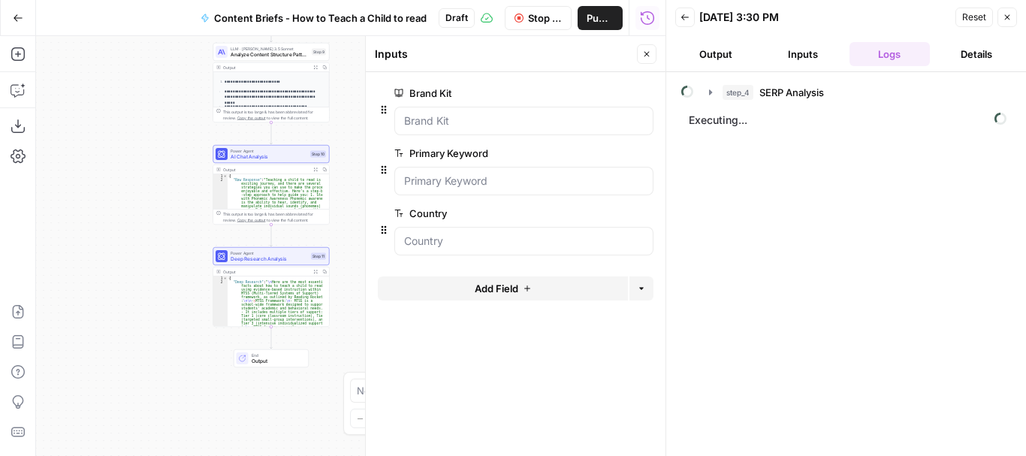
drag, startPoint x: 347, startPoint y: 277, endPoint x: 346, endPoint y: 231, distance: 45.8
click at [346, 231] on div "Workflow Set Inputs Inputs Power Agent SERP Analysis Step 4 Output Expand Outpu…" at bounding box center [351, 246] width 630 height 420
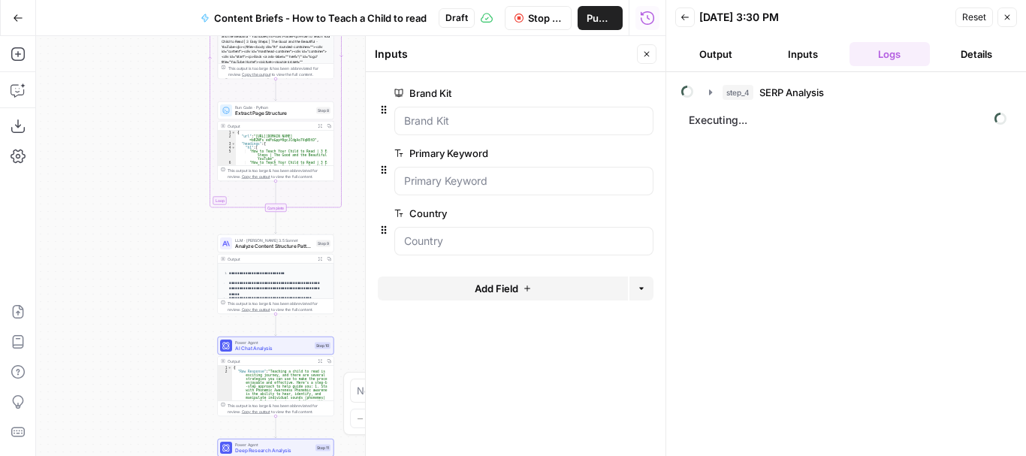
drag, startPoint x: 123, startPoint y: 241, endPoint x: 128, endPoint y: 434, distance: 193.1
click at [128, 434] on div "Workflow Set Inputs Inputs Power Agent SERP Analysis Step 4 Output Expand Outpu…" at bounding box center [351, 246] width 630 height 420
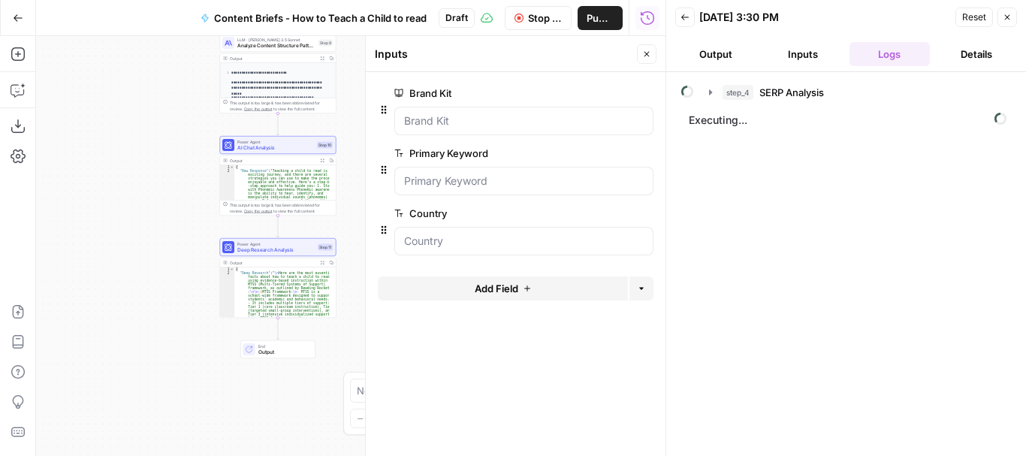
drag, startPoint x: 153, startPoint y: 167, endPoint x: 137, endPoint y: -86, distance: 253.6
click at [137, 0] on html "Cohort 4 New Home Browse Insights Opportunities Your Data Recent Grids AEO Read…" at bounding box center [513, 228] width 1026 height 456
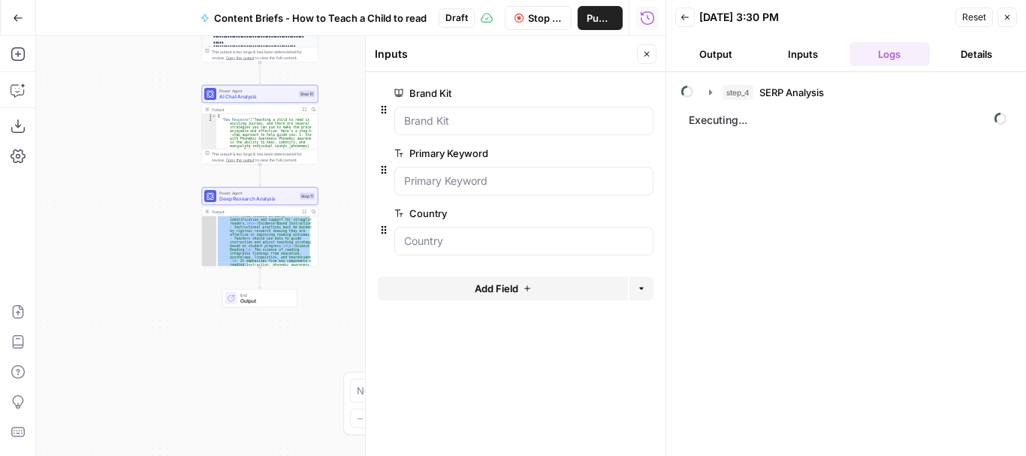
drag, startPoint x: 310, startPoint y: 225, endPoint x: 278, endPoint y: 419, distance: 196.5
click at [278, 419] on div "Workflow Set Inputs Inputs Power Agent SERP Analysis Step 4 Output Expand Outpu…" at bounding box center [351, 246] width 630 height 420
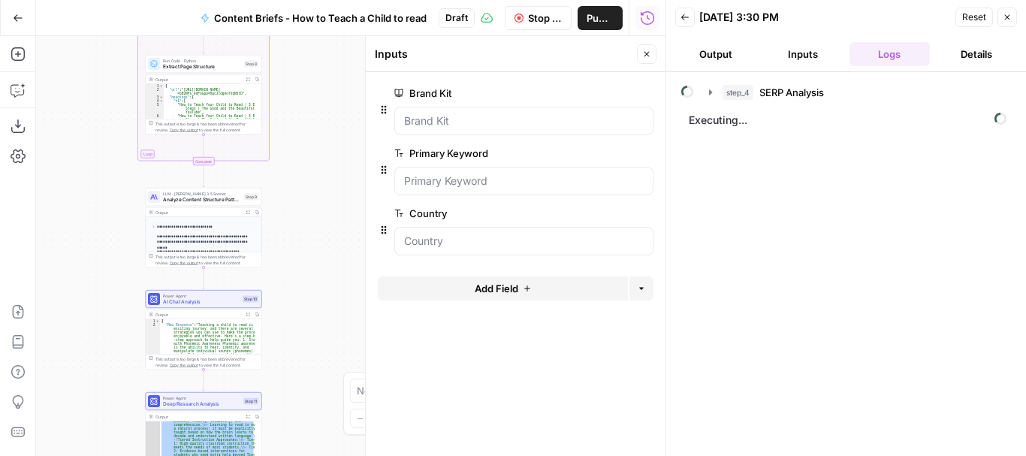
click at [282, 448] on div "Workflow Set Inputs Inputs Power Agent SERP Analysis Step 4 Output Expand Outpu…" at bounding box center [351, 246] width 630 height 420
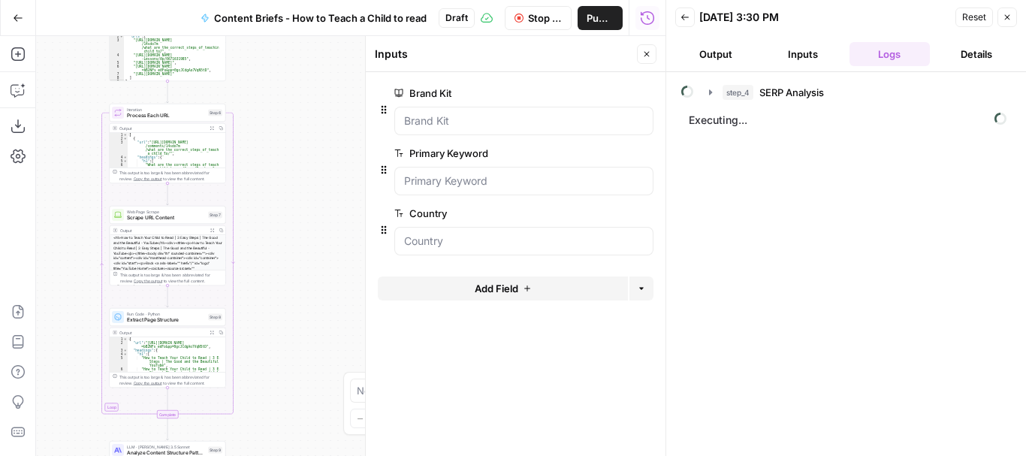
drag, startPoint x: 294, startPoint y: 334, endPoint x: 289, endPoint y: 447, distance: 113.5
click at [289, 447] on div "Workflow Set Inputs Inputs Power Agent SERP Analysis Step 4 Output Expand Outpu…" at bounding box center [351, 246] width 630 height 420
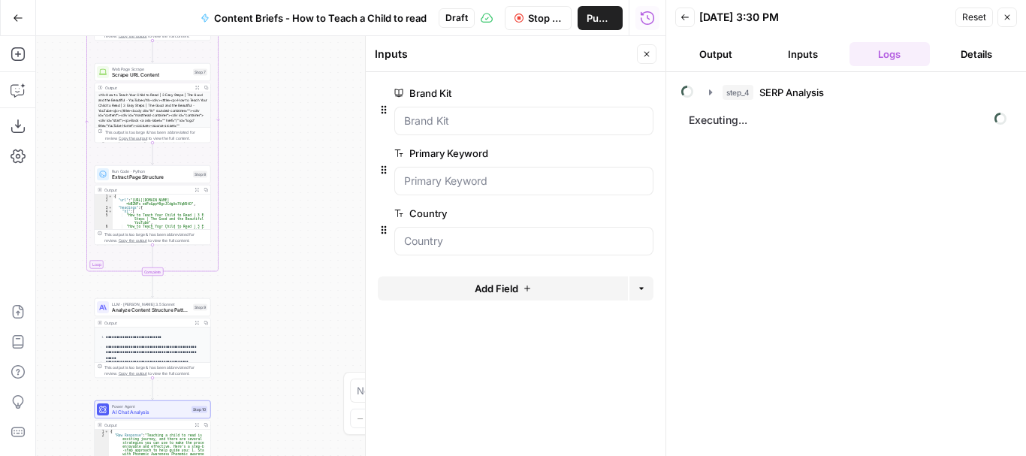
drag, startPoint x: 288, startPoint y: 300, endPoint x: 280, endPoint y: 21, distance: 279.5
click at [280, 21] on div "Go Back Content Briefs - How to Teach a Child to read Draft Stop Run Publish Ru…" at bounding box center [333, 228] width 666 height 456
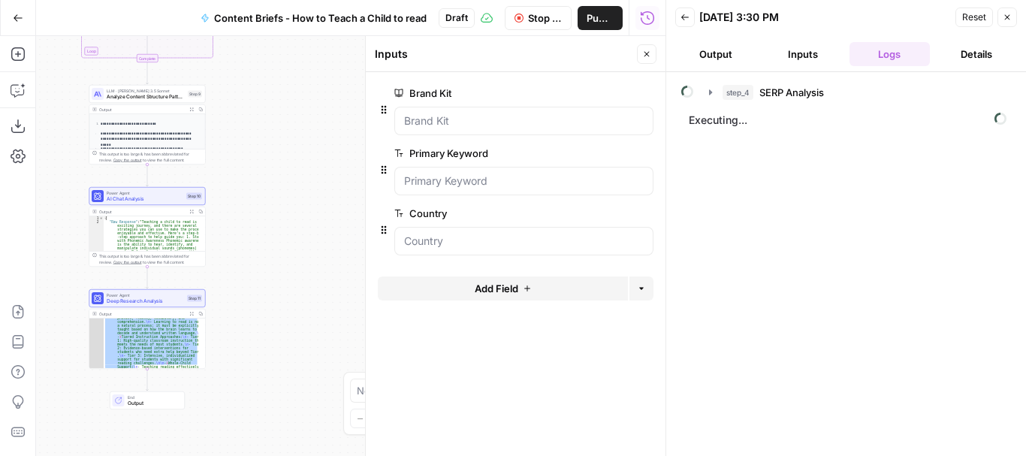
click at [276, 27] on div "Go Back Content Briefs - How to Teach a Child to read Draft Stop Run Publish Ru…" at bounding box center [333, 228] width 666 height 456
click at [13, 19] on icon "button" at bounding box center [18, 18] width 11 height 11
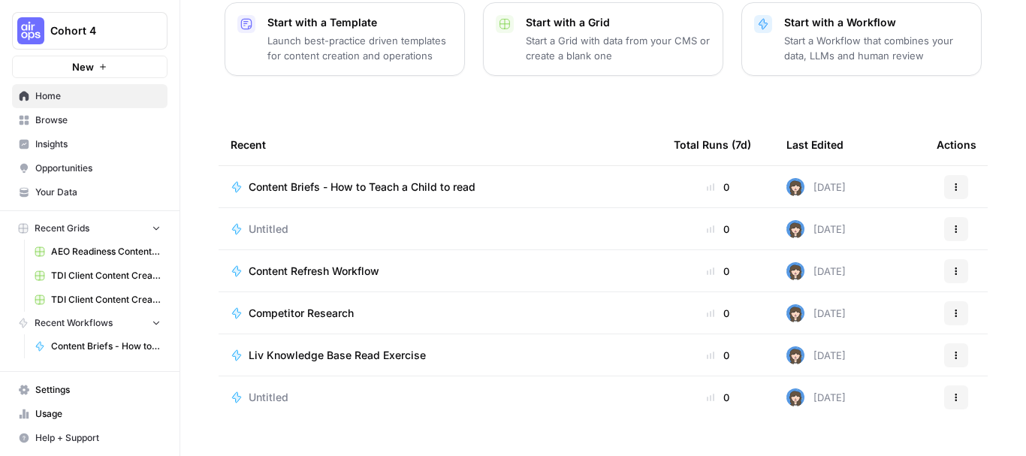
scroll to position [235, 0]
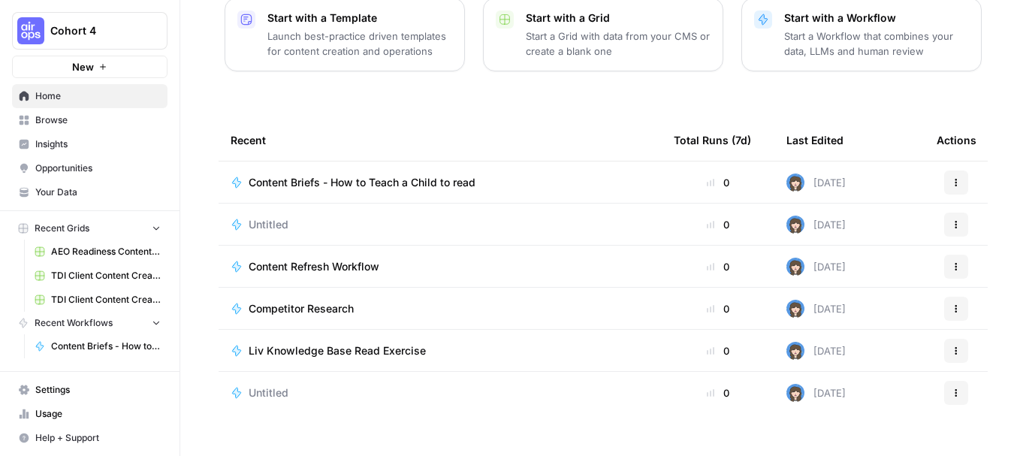
click at [71, 128] on link "Browse" at bounding box center [89, 120] width 155 height 24
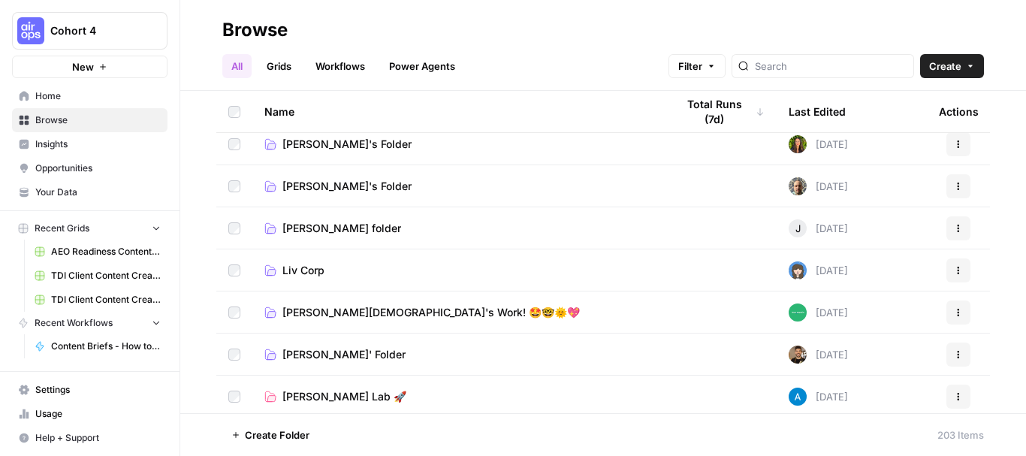
scroll to position [569, 0]
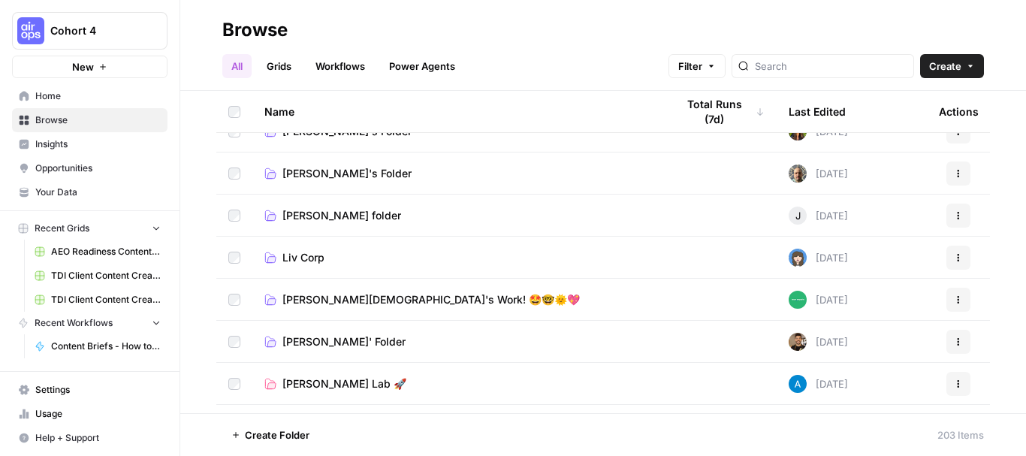
click at [331, 250] on link "Liv Corp" at bounding box center [458, 257] width 388 height 15
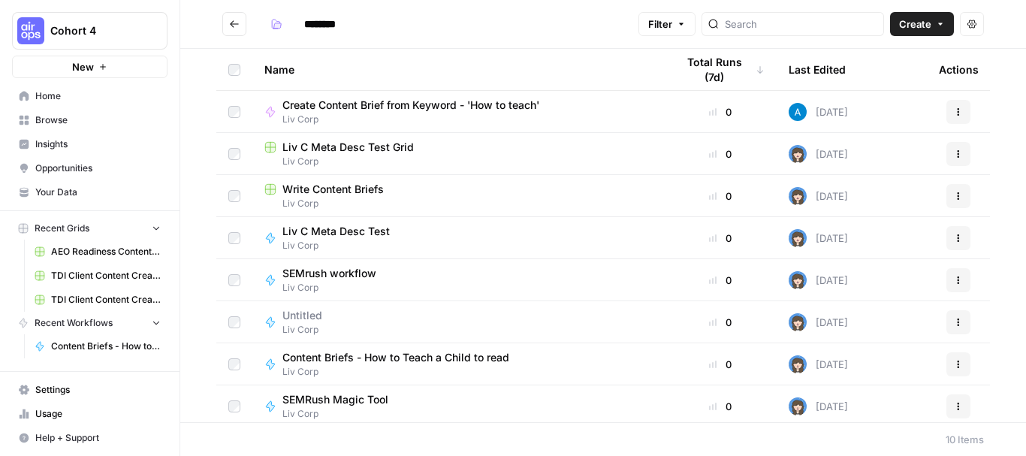
click at [483, 116] on span "Liv Corp" at bounding box center [416, 120] width 269 height 14
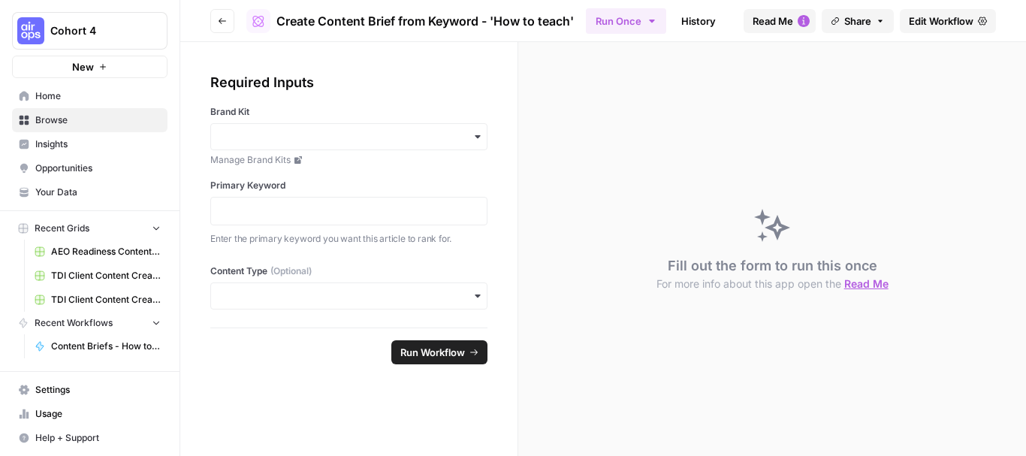
click at [432, 355] on span "Run Workflow" at bounding box center [432, 352] width 65 height 15
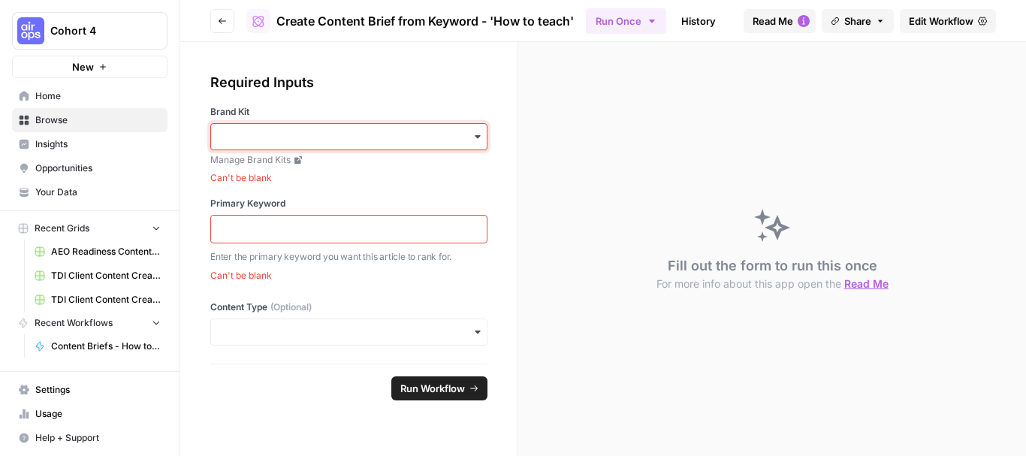
click at [246, 143] on input "Brand Kit" at bounding box center [349, 136] width 258 height 15
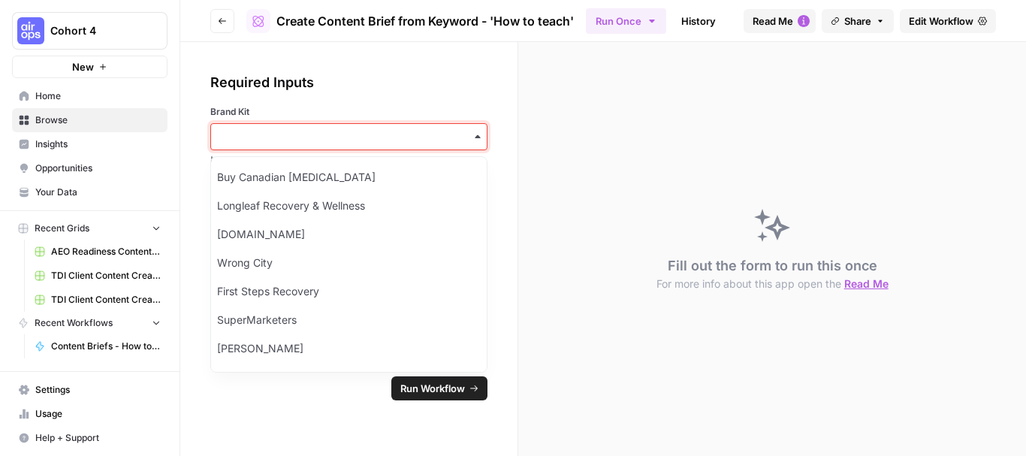
click at [351, 141] on input "Brand Kit" at bounding box center [349, 136] width 258 height 15
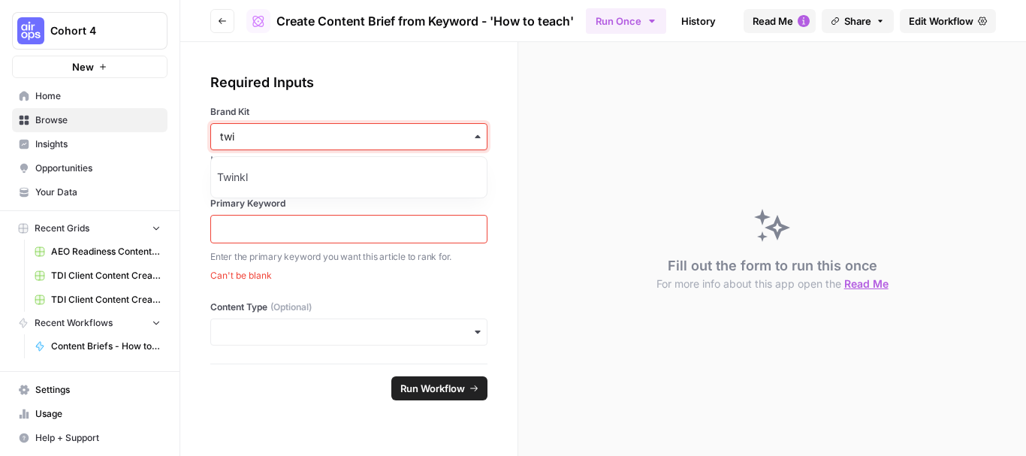
type input "twi"
click at [349, 172] on div "Twinkl" at bounding box center [349, 177] width 276 height 29
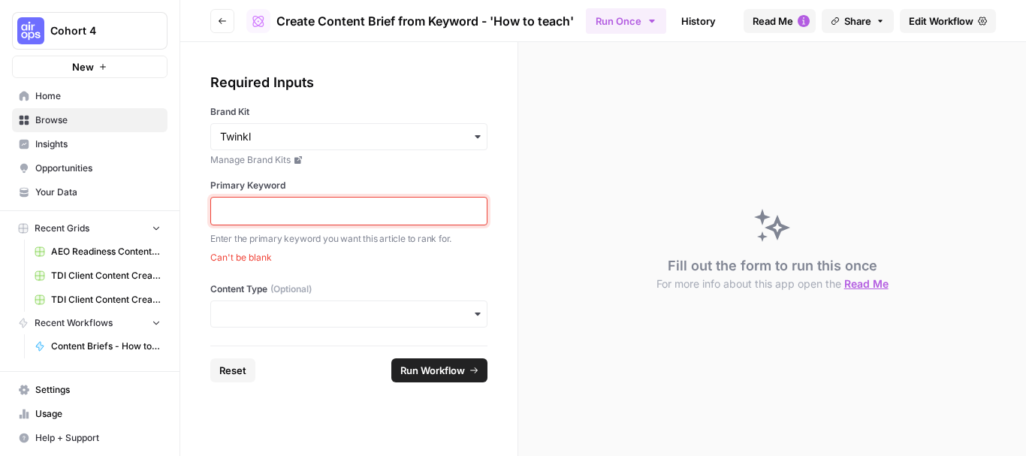
click at [315, 211] on p at bounding box center [349, 211] width 258 height 15
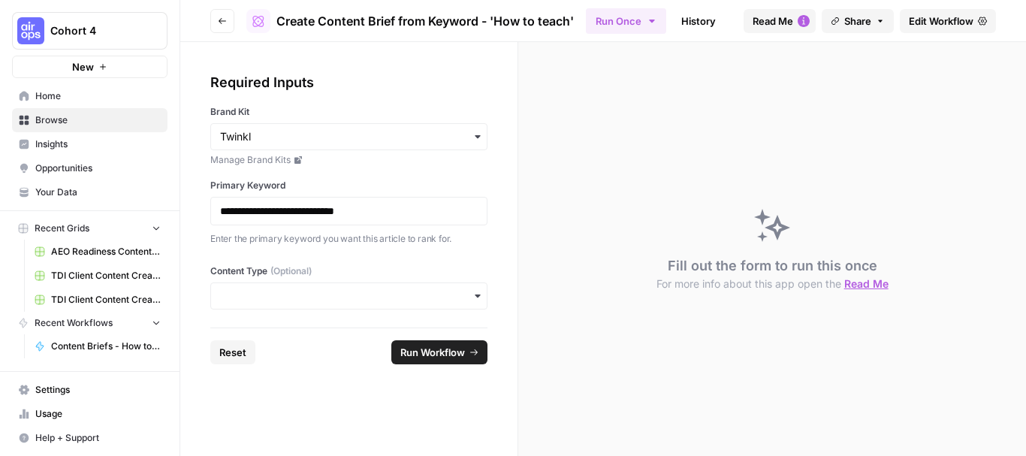
click at [445, 355] on span "Run Workflow" at bounding box center [432, 352] width 65 height 15
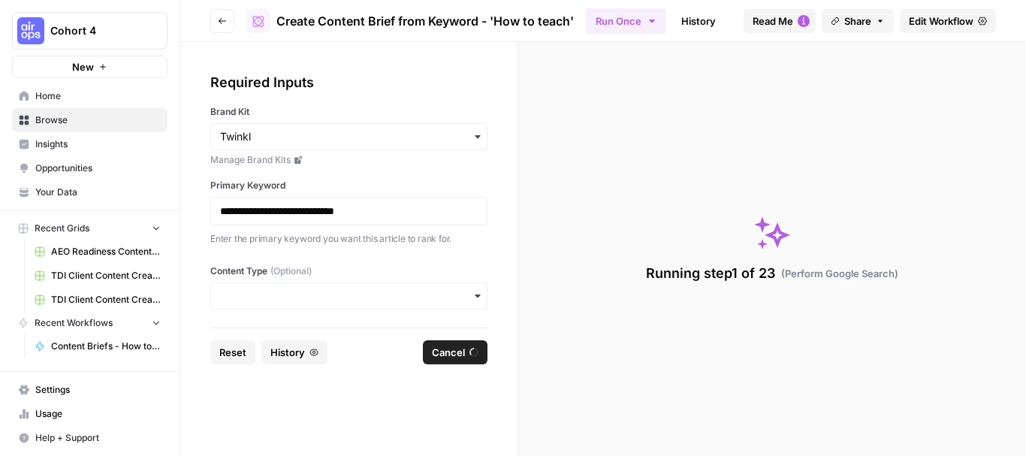
click at [916, 26] on span "Edit Workflow" at bounding box center [941, 21] width 65 height 15
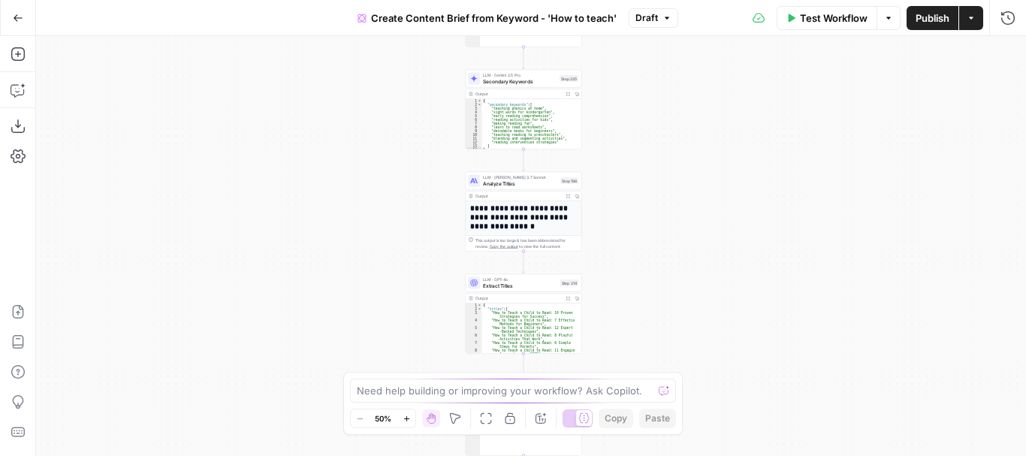
drag, startPoint x: 709, startPoint y: 180, endPoint x: 711, endPoint y: -11, distance: 190.1
click at [711, 0] on html "Cohort 4 New Home Browse Insights Opportunities Your Data Recent Grids AEO Read…" at bounding box center [513, 228] width 1026 height 456
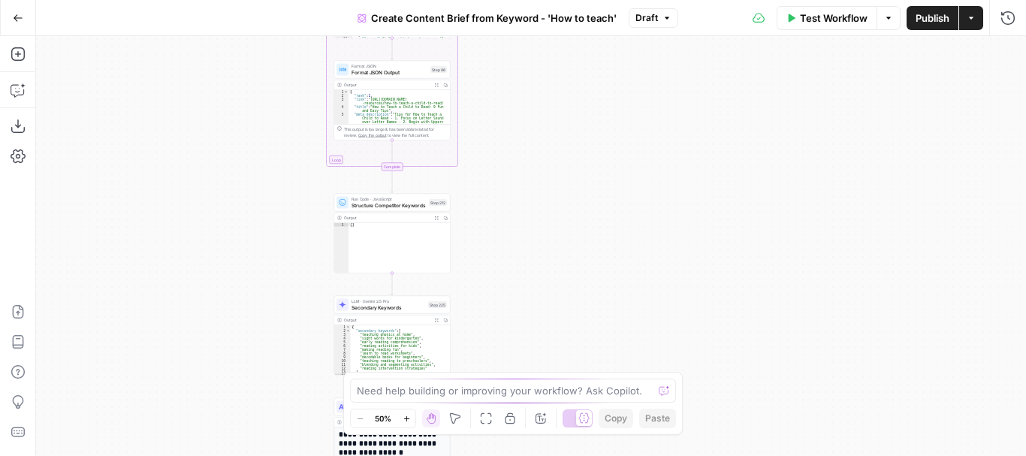
drag, startPoint x: 654, startPoint y: 138, endPoint x: 548, endPoint y: 485, distance: 363.1
click at [548, 455] on html "Cohort 4 New Home Browse Insights Opportunities Your Data Recent Grids AEO Read…" at bounding box center [513, 228] width 1026 height 456
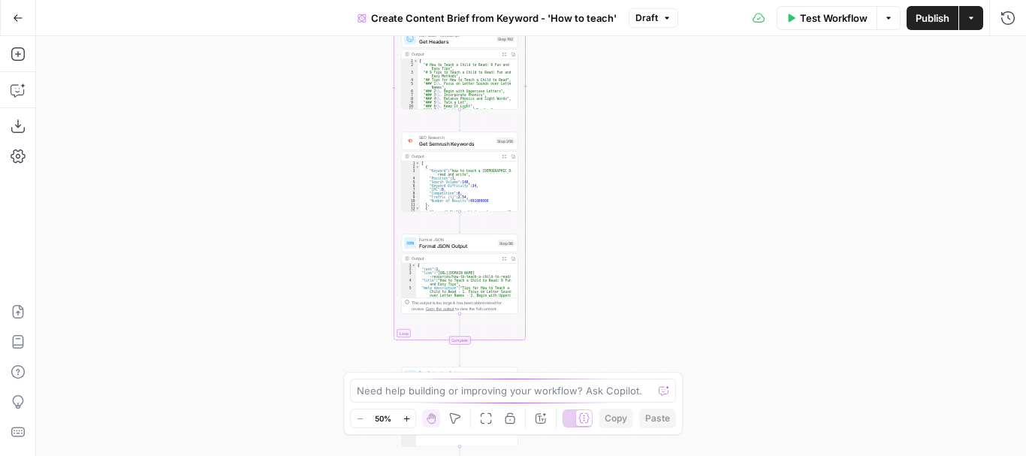
drag, startPoint x: 610, startPoint y: 166, endPoint x: 678, endPoint y: 340, distance: 186.2
click at [678, 340] on div "Workflow Set Inputs Inputs Google Search Perform Google Search Step 51 Output E…" at bounding box center [531, 246] width 990 height 420
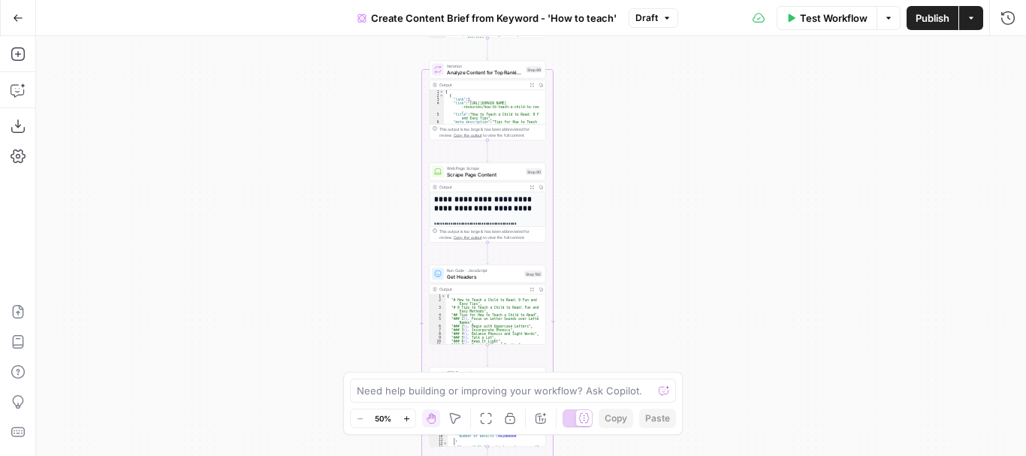
drag, startPoint x: 579, startPoint y: 286, endPoint x: 594, endPoint y: 389, distance: 104.0
click at [594, 389] on body "Cohort 4 New Home Browse Insights Opportunities Your Data Recent Grids AEO Read…" at bounding box center [513, 228] width 1026 height 456
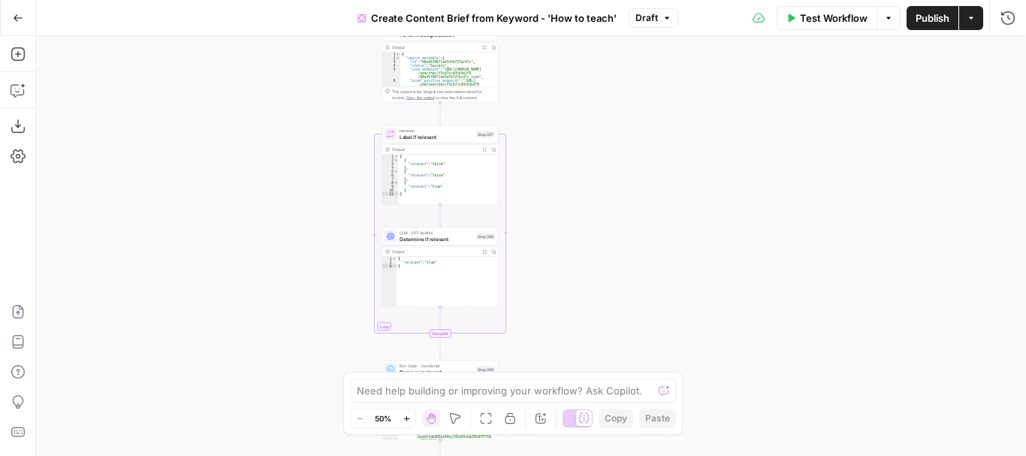
drag, startPoint x: 563, startPoint y: 259, endPoint x: 536, endPoint y: 473, distance: 215.9
click at [536, 455] on html "Cohort 4 New Home Browse Insights Opportunities Your Data Recent Grids AEO Read…" at bounding box center [513, 228] width 1026 height 456
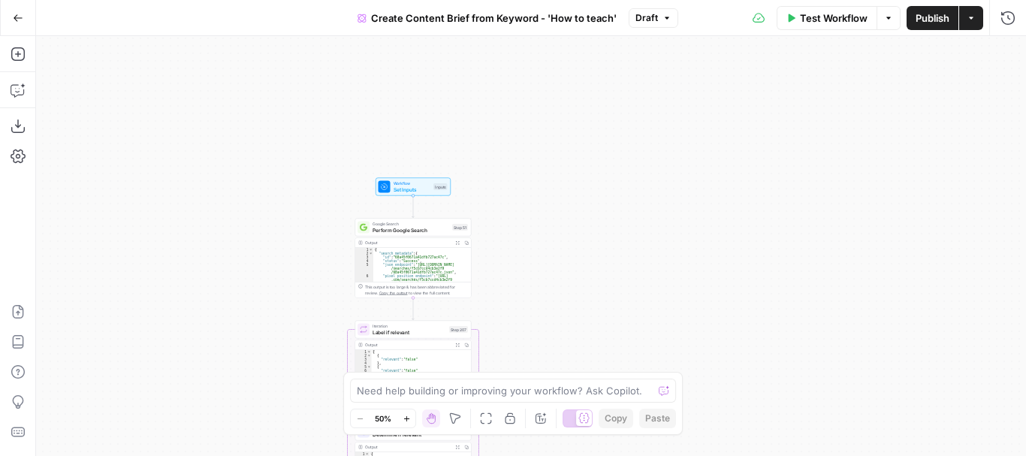
drag, startPoint x: 527, startPoint y: 282, endPoint x: 524, endPoint y: 312, distance: 29.5
click at [524, 312] on div "Workflow Set Inputs Inputs Google Search Perform Google Search Step 51 Output E…" at bounding box center [531, 246] width 990 height 420
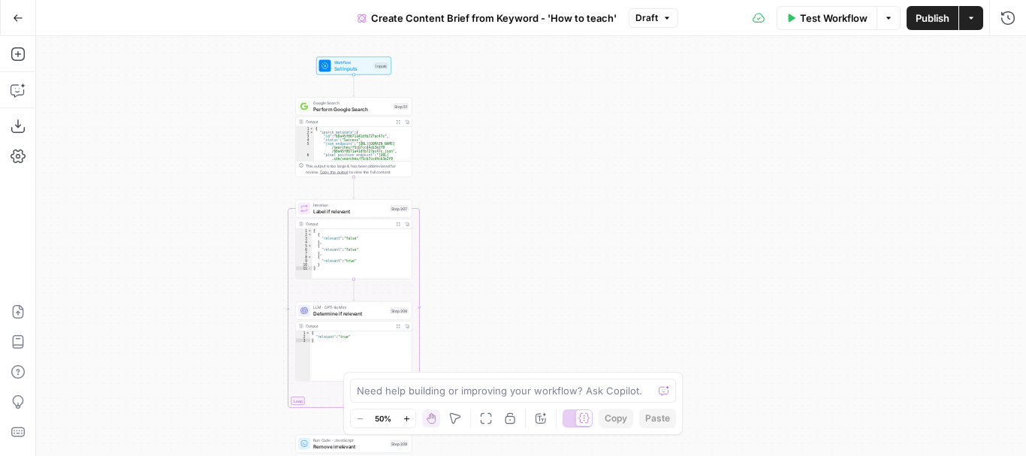
drag, startPoint x: 524, startPoint y: 312, endPoint x: 464, endPoint y: 191, distance: 134.7
click at [464, 191] on div "Workflow Set Inputs Inputs Google Search Perform Google Search Step 51 Output E…" at bounding box center [531, 246] width 990 height 420
click at [347, 119] on div "Output" at bounding box center [349, 122] width 86 height 6
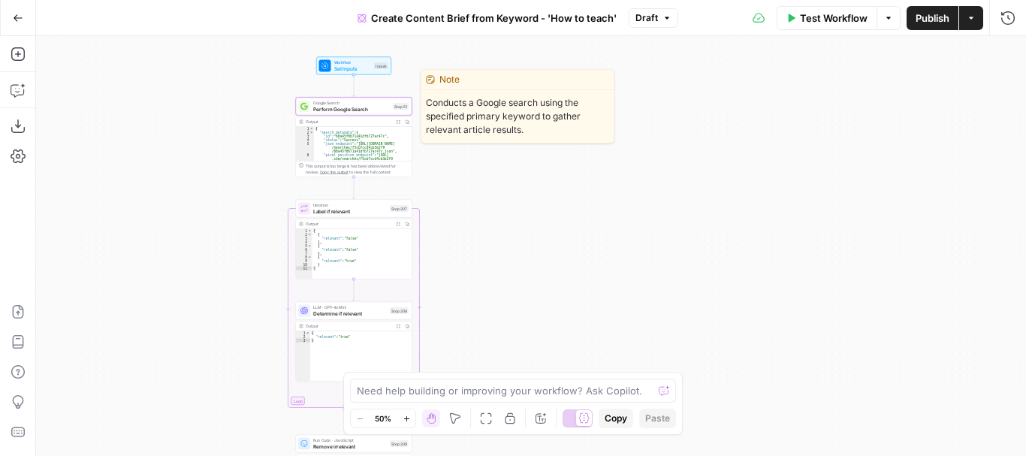
click at [340, 113] on div "Google Search Perform Google Search Step 51 Copy step Delete step Edit Note Test" at bounding box center [354, 107] width 116 height 18
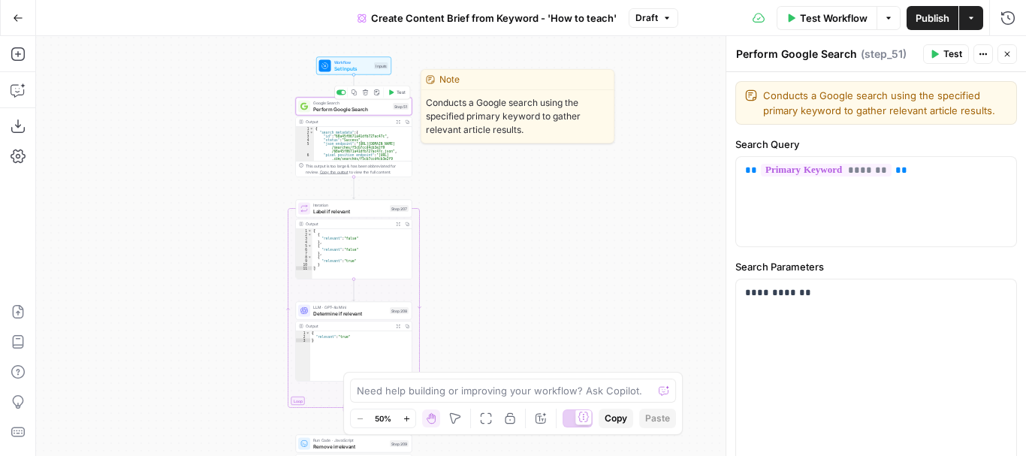
click at [328, 110] on span "Perform Google Search" at bounding box center [351, 109] width 77 height 8
type textarea "**********"
click at [337, 137] on div "{ "search_metadata" : { "id" : "68a45f0671a41dfb727ac47c" , "status" : "Success…" at bounding box center [360, 153] width 92 height 53
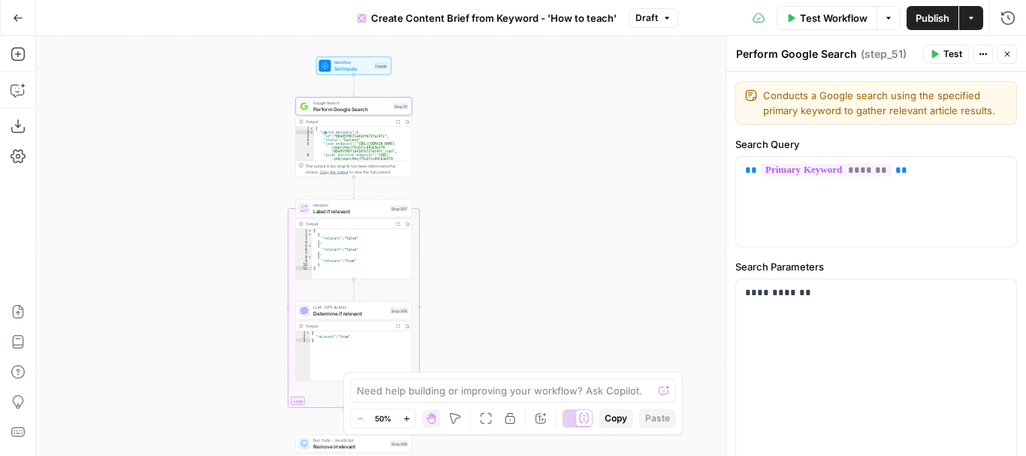
click at [1016, 53] on button "Close" at bounding box center [1008, 54] width 20 height 20
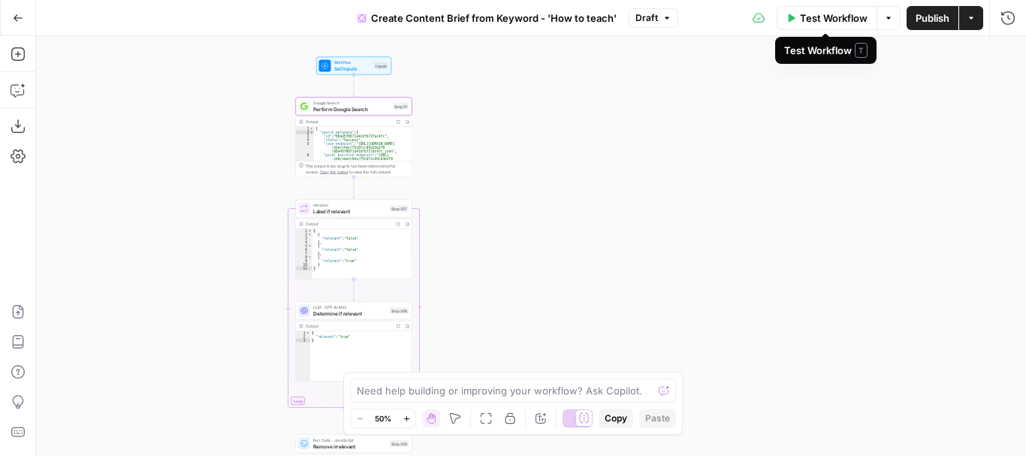
click at [820, 20] on span "Test Workflow" at bounding box center [834, 18] width 68 height 15
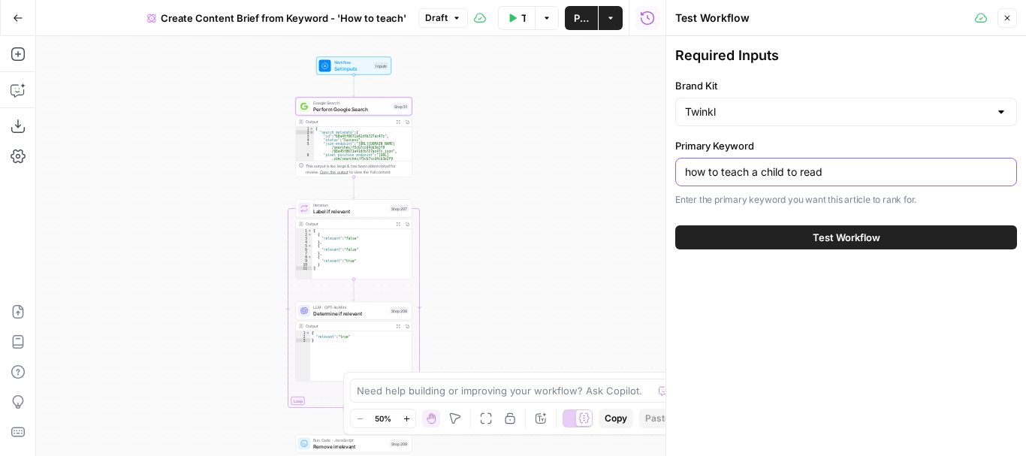
click at [805, 176] on input "how to teach a child to read" at bounding box center [846, 172] width 322 height 15
type input "how to teach a child fractions"
click at [847, 238] on span "Test Workflow" at bounding box center [847, 237] width 68 height 15
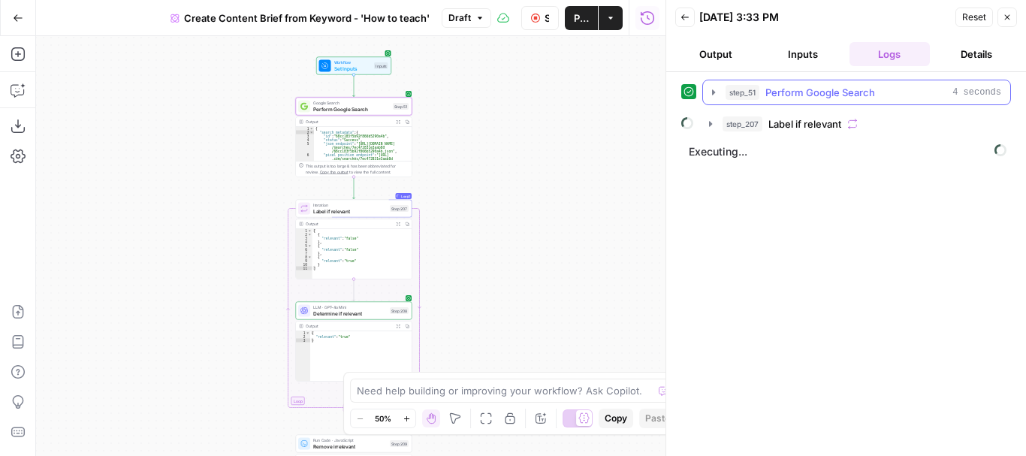
click at [718, 98] on icon "button" at bounding box center [714, 92] width 12 height 12
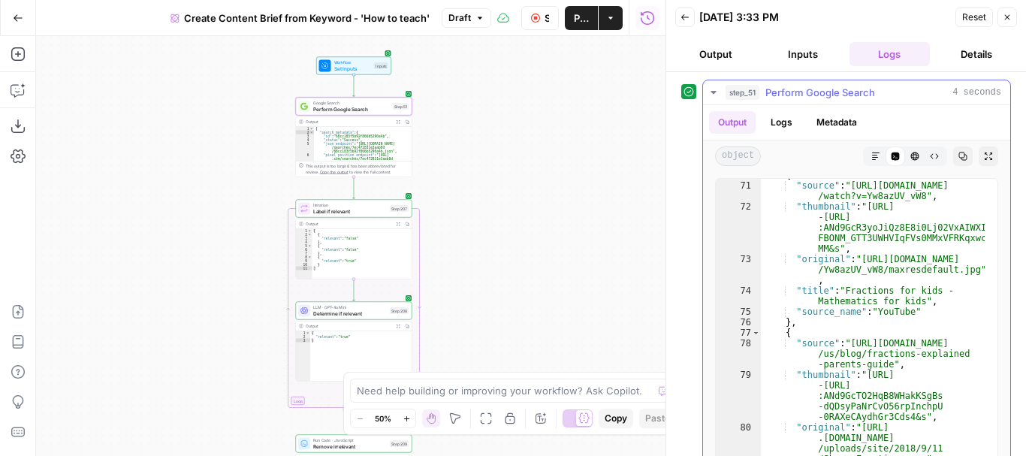
scroll to position [1282, 0]
type textarea "**"
click at [346, 254] on div "[ { "relevant" : "false" } , { "relevant" : "false" } , { "relevant" : "true" }…" at bounding box center [363, 258] width 100 height 58
click at [331, 213] on span "Label if relevant" at bounding box center [350, 211] width 74 height 8
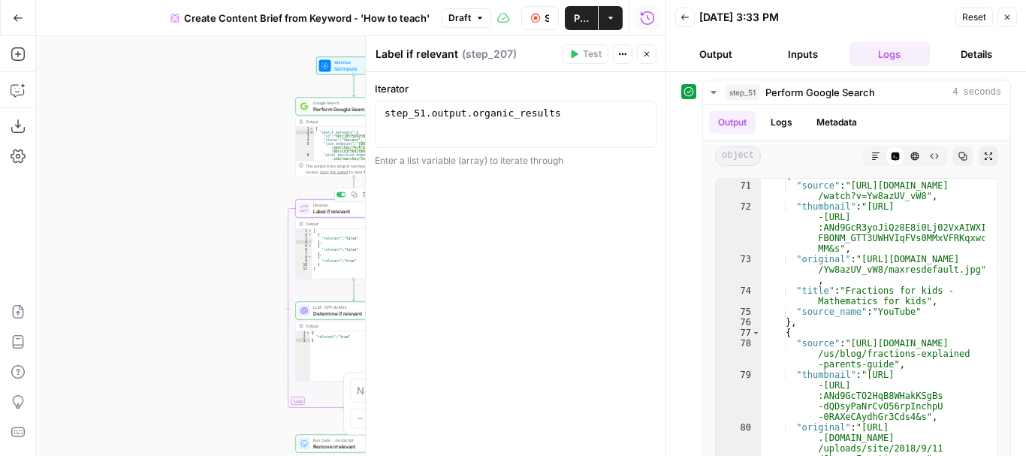
click at [331, 213] on span "Label if relevant" at bounding box center [350, 211] width 74 height 8
click at [648, 58] on div "Run History E" at bounding box center [647, 50] width 79 height 24
click at [642, 56] on button "Close" at bounding box center [647, 54] width 20 height 20
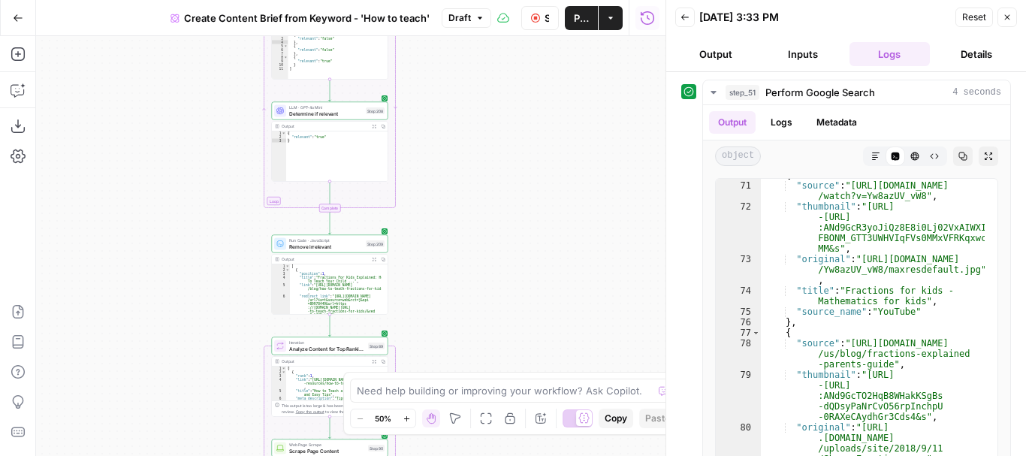
drag, startPoint x: 515, startPoint y: 301, endPoint x: 491, endPoint y: 69, distance: 233.4
click at [491, 69] on div "**********" at bounding box center [351, 246] width 630 height 420
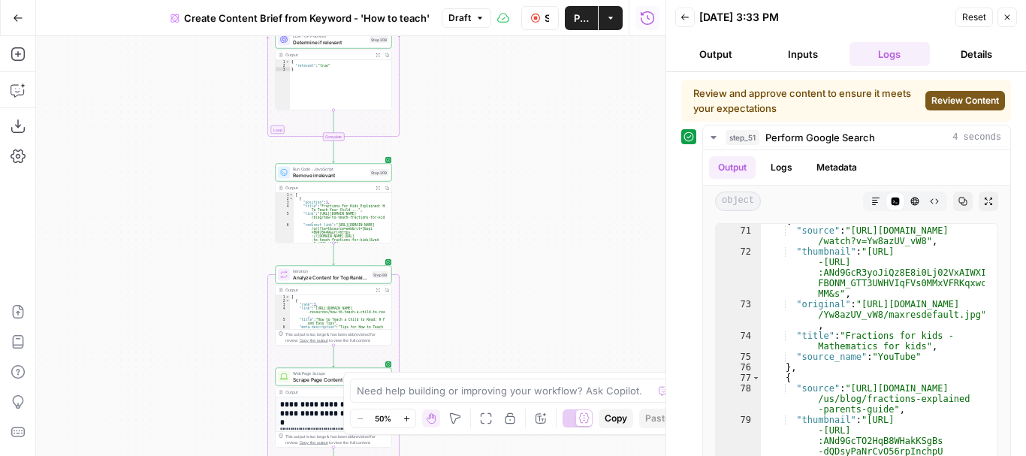
drag, startPoint x: 480, startPoint y: 350, endPoint x: 485, endPoint y: 317, distance: 33.5
click at [485, 317] on div "**********" at bounding box center [351, 246] width 630 height 420
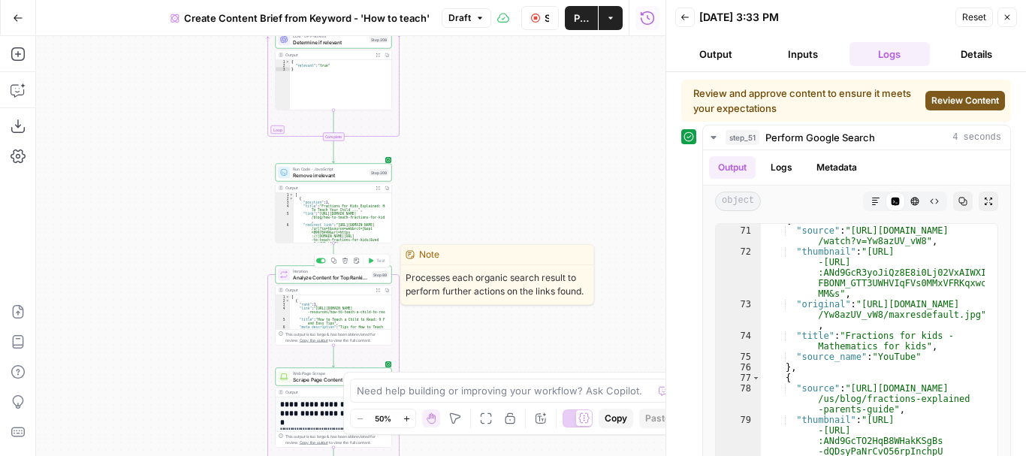
click at [328, 283] on div "Iteration Analyze Content for Top Ranking Pages Step 89 Copy step Delete step E…" at bounding box center [334, 275] width 116 height 18
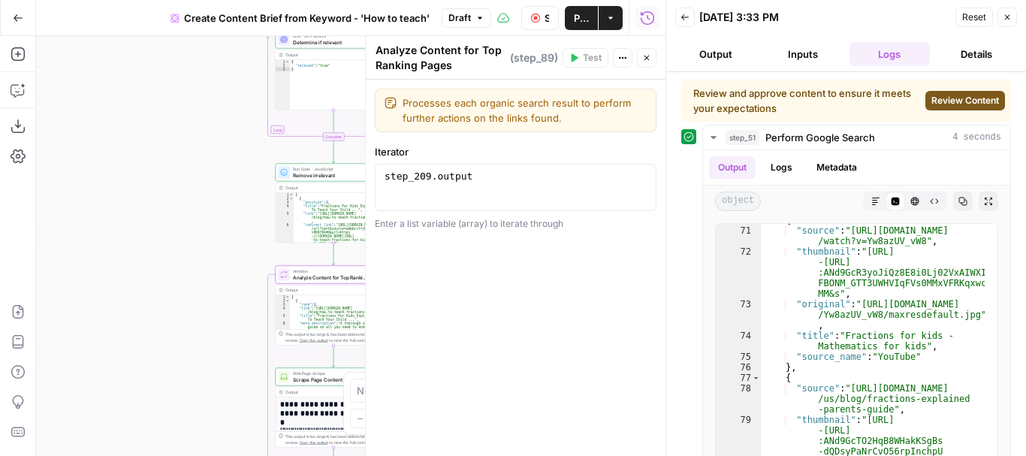
click at [159, 313] on div "**********" at bounding box center [351, 246] width 630 height 420
click at [647, 59] on icon "button" at bounding box center [646, 57] width 9 height 9
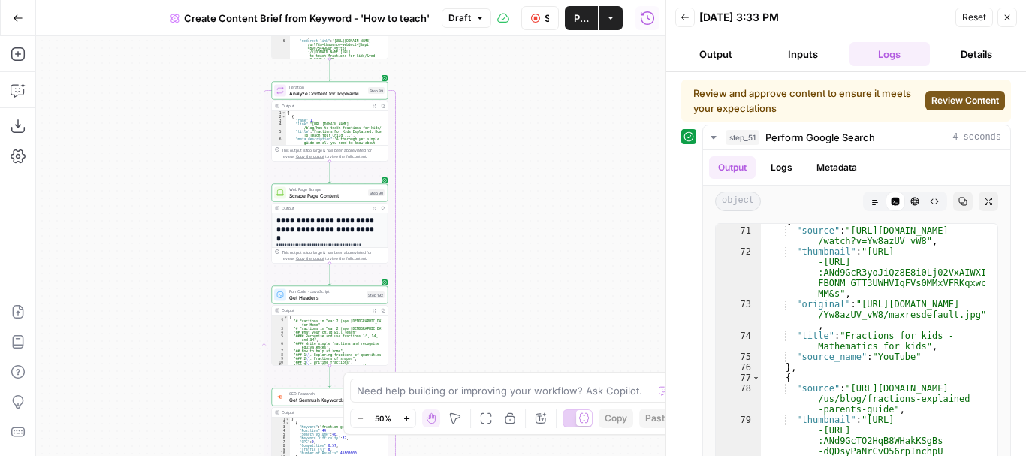
drag, startPoint x: 494, startPoint y: 310, endPoint x: 491, endPoint y: 131, distance: 178.8
click at [491, 131] on div "**********" at bounding box center [351, 246] width 630 height 420
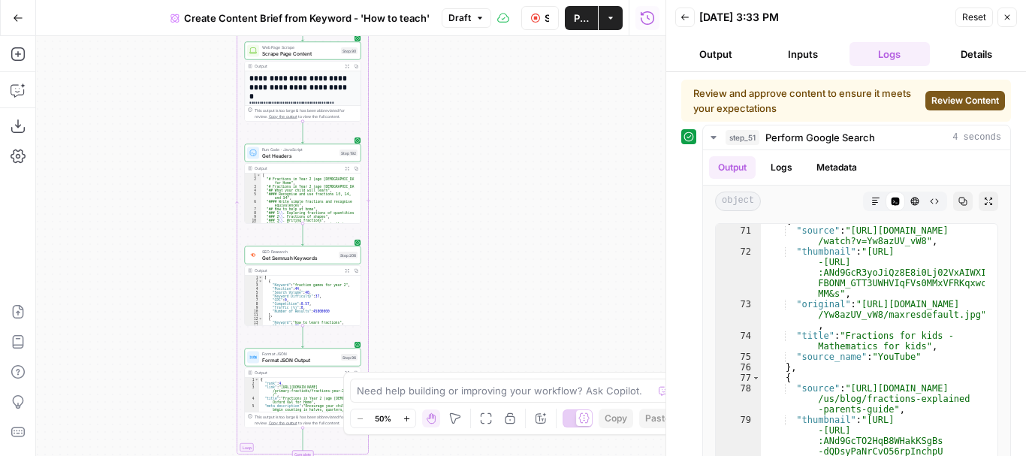
click at [510, 168] on div "**********" at bounding box center [351, 246] width 630 height 420
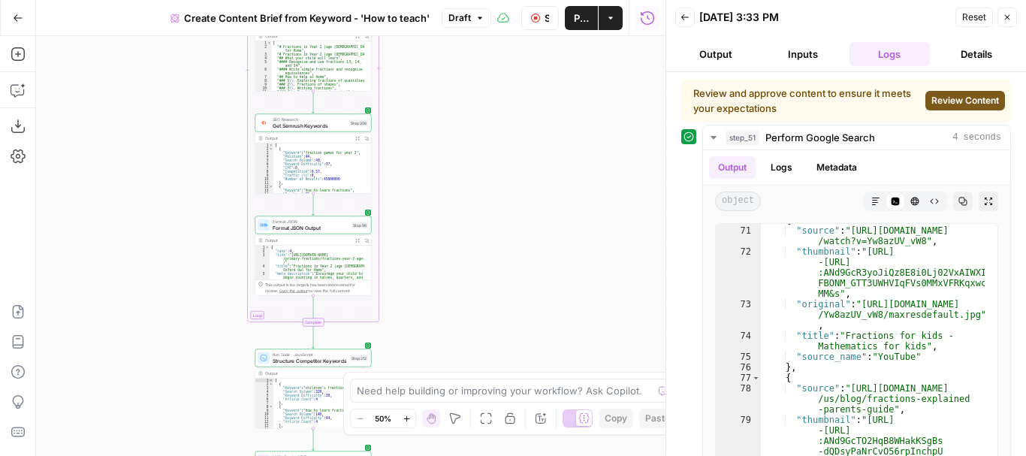
drag, startPoint x: 461, startPoint y: 228, endPoint x: 465, endPoint y: 197, distance: 31.0
click at [465, 197] on div "**********" at bounding box center [351, 246] width 630 height 420
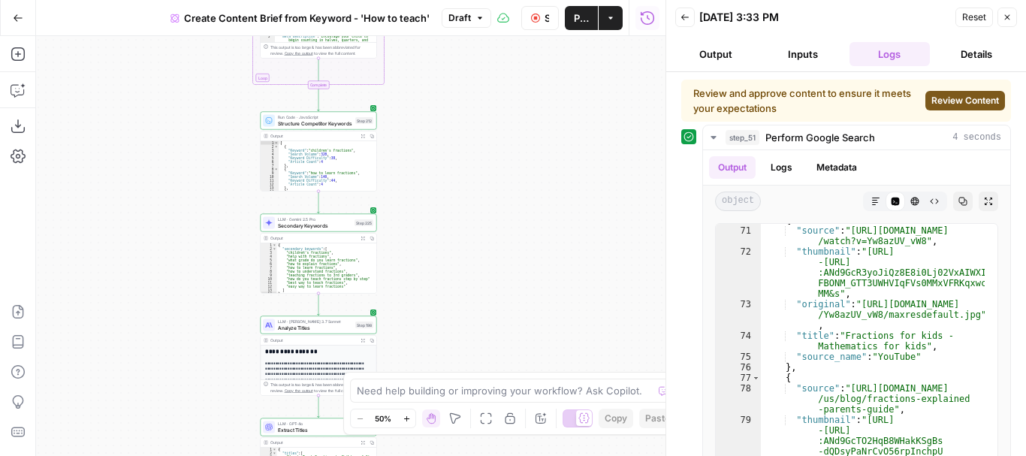
click at [465, 49] on div "**********" at bounding box center [351, 246] width 630 height 420
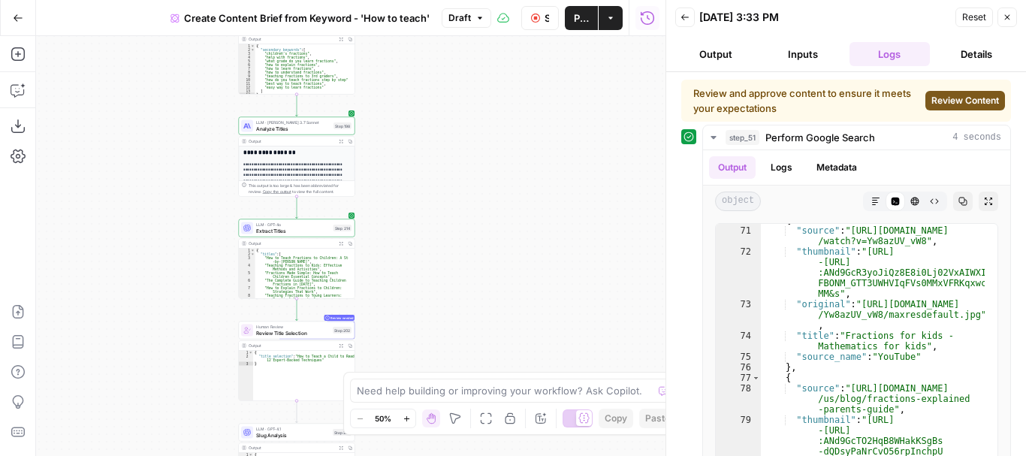
drag, startPoint x: 441, startPoint y: 198, endPoint x: 436, endPoint y: 130, distance: 68.5
click at [436, 130] on div "**********" at bounding box center [351, 246] width 630 height 420
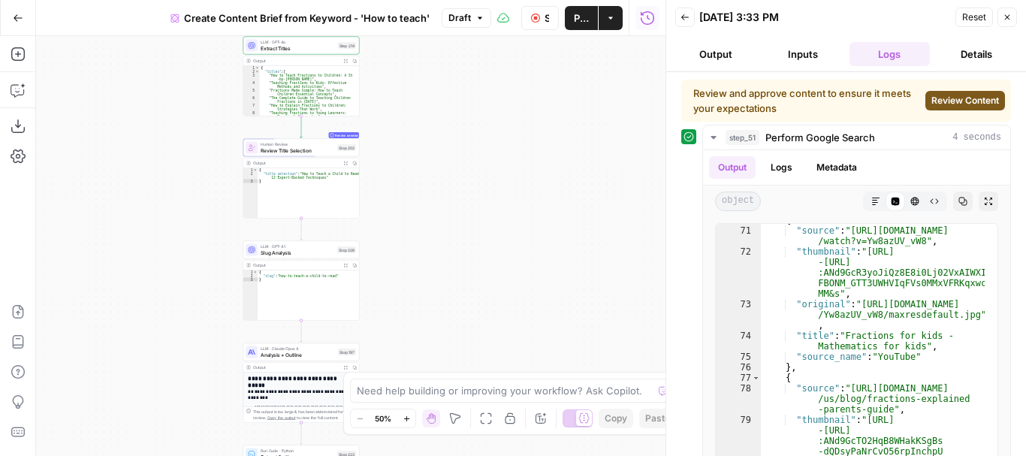
drag, startPoint x: 479, startPoint y: 208, endPoint x: 485, endPoint y: 69, distance: 139.1
click at [485, 69] on div "**********" at bounding box center [351, 246] width 630 height 420
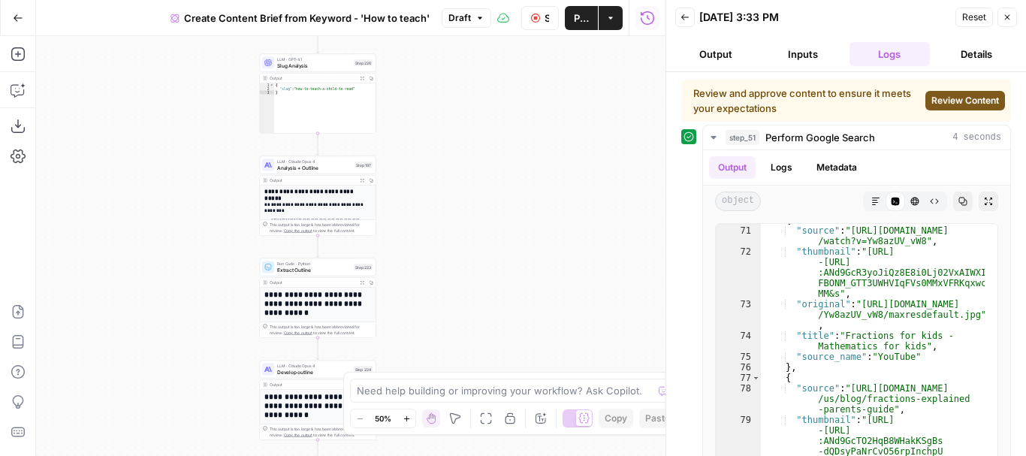
drag, startPoint x: 392, startPoint y: 314, endPoint x: 409, endPoint y: 127, distance: 187.8
click at [409, 127] on div "**********" at bounding box center [351, 246] width 630 height 420
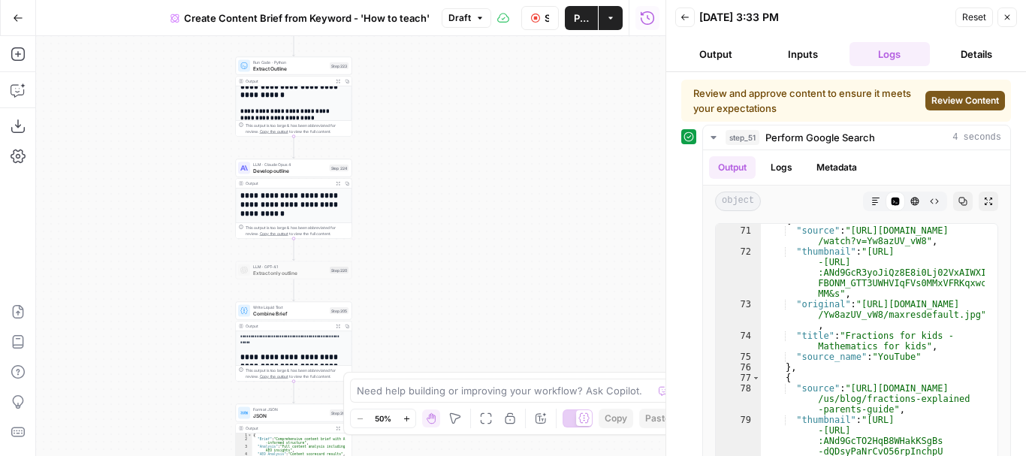
drag, startPoint x: 221, startPoint y: 386, endPoint x: 197, endPoint y: 185, distance: 202.8
click at [197, 185] on div "**********" at bounding box center [351, 246] width 630 height 420
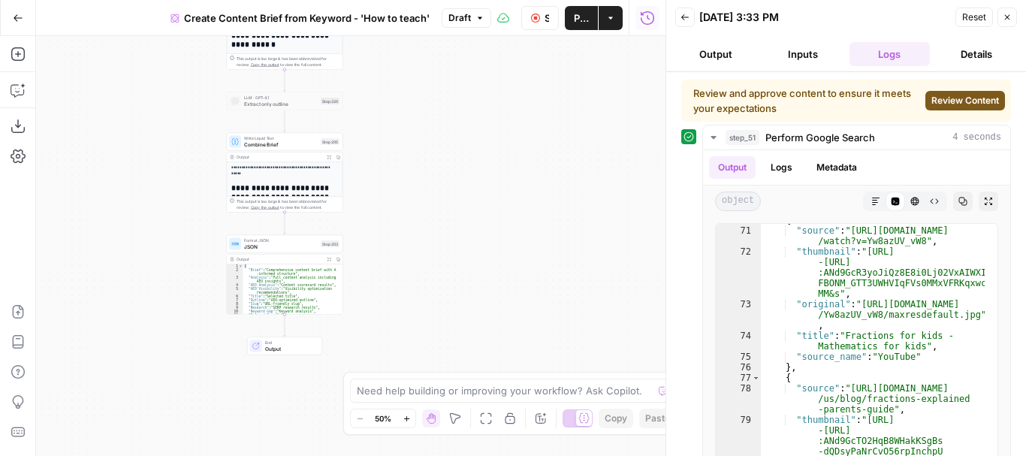
drag, startPoint x: 465, startPoint y: 319, endPoint x: 455, endPoint y: 125, distance: 194.1
click at [455, 125] on div "**********" at bounding box center [351, 246] width 630 height 420
